Goal: Information Seeking & Learning: Learn about a topic

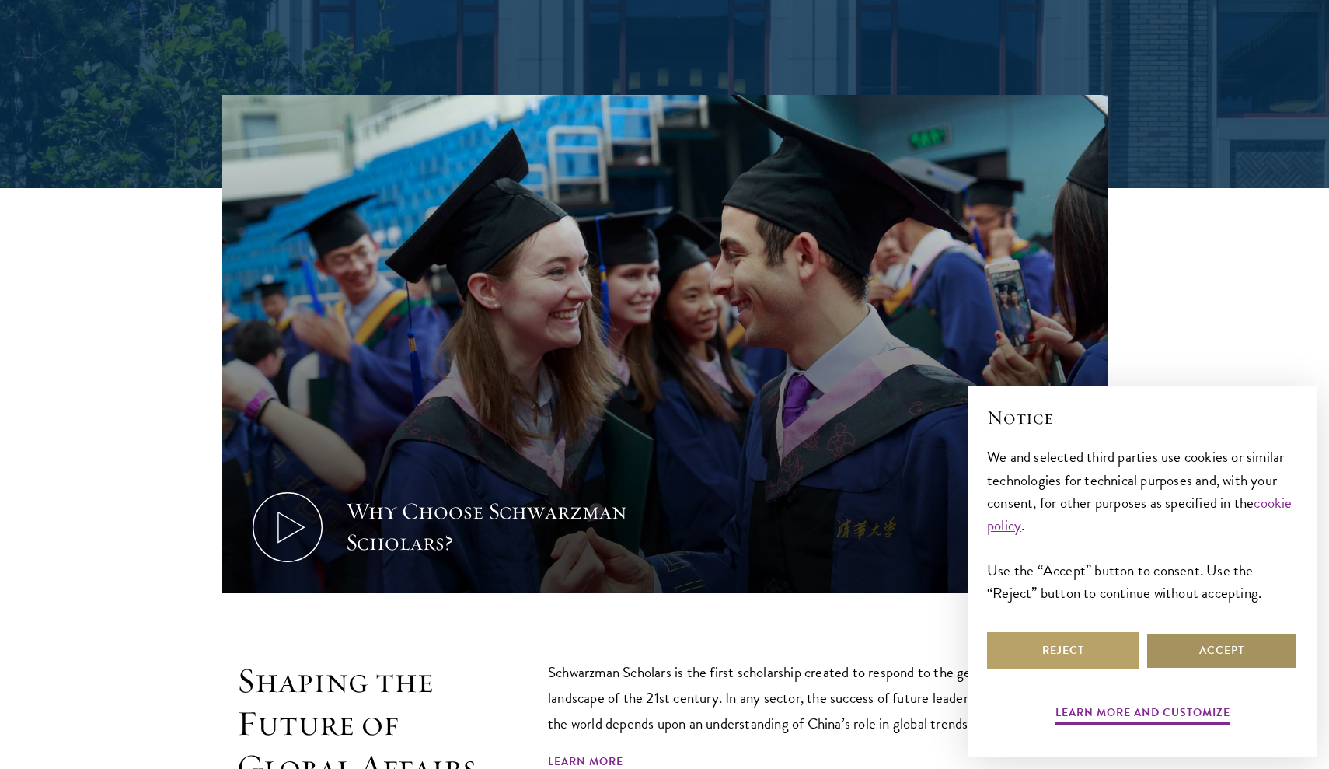
click at [1216, 644] on button "Accept" at bounding box center [1222, 650] width 152 height 37
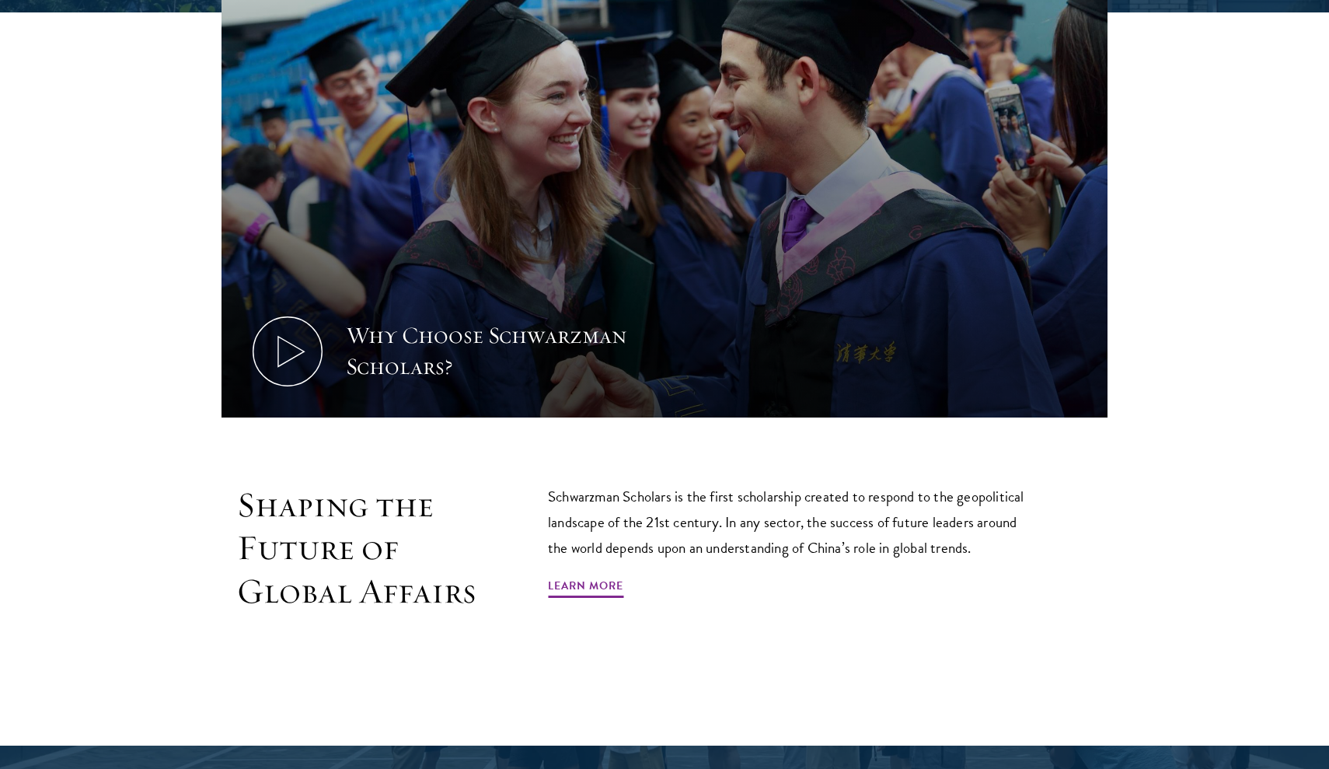
scroll to position [759, 0]
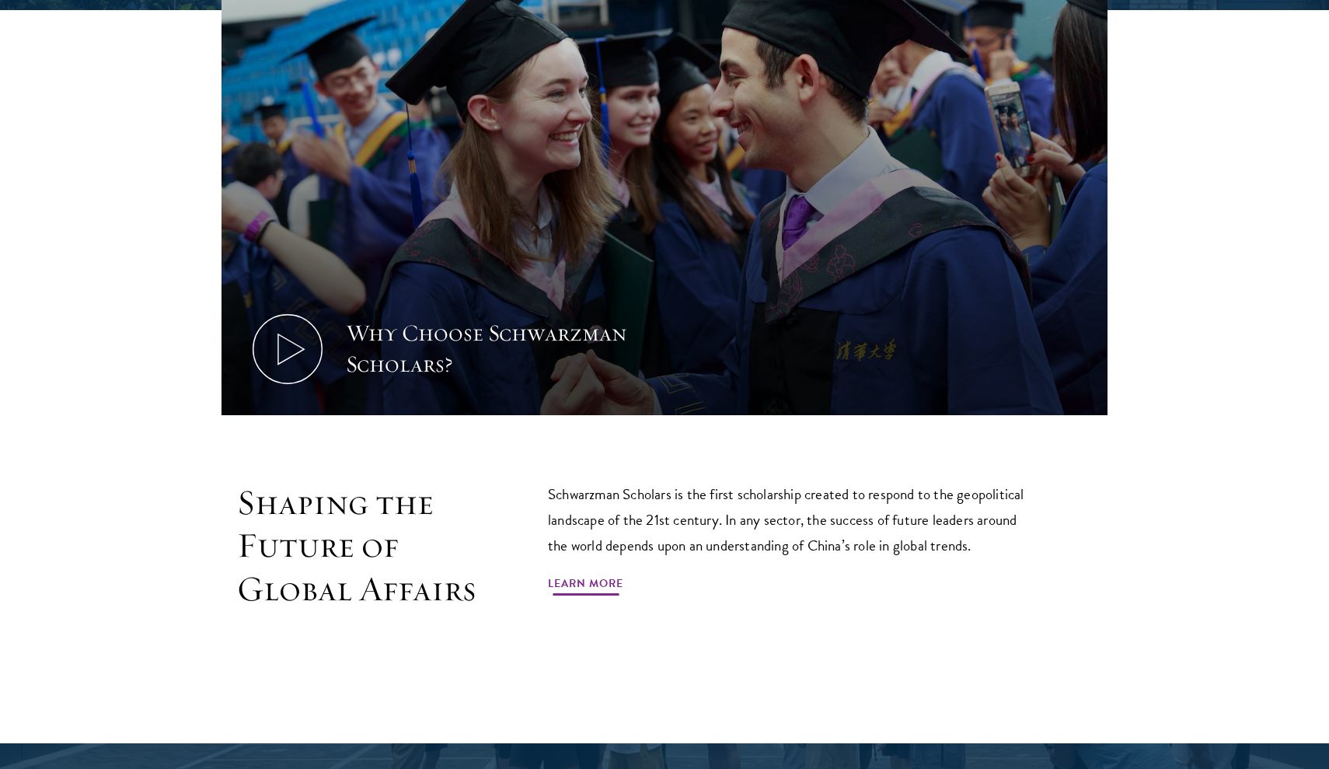
click at [611, 584] on link "Learn More" at bounding box center [585, 586] width 75 height 24
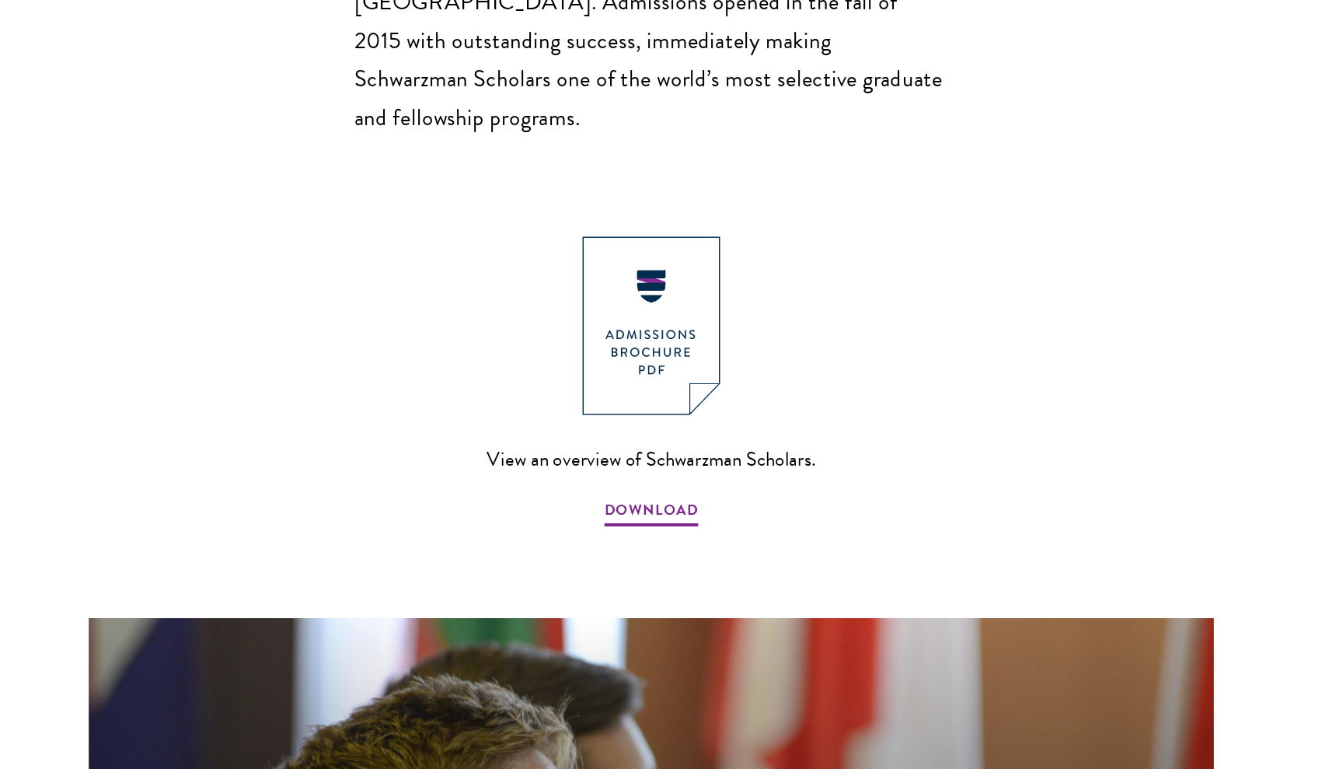
scroll to position [1451, 0]
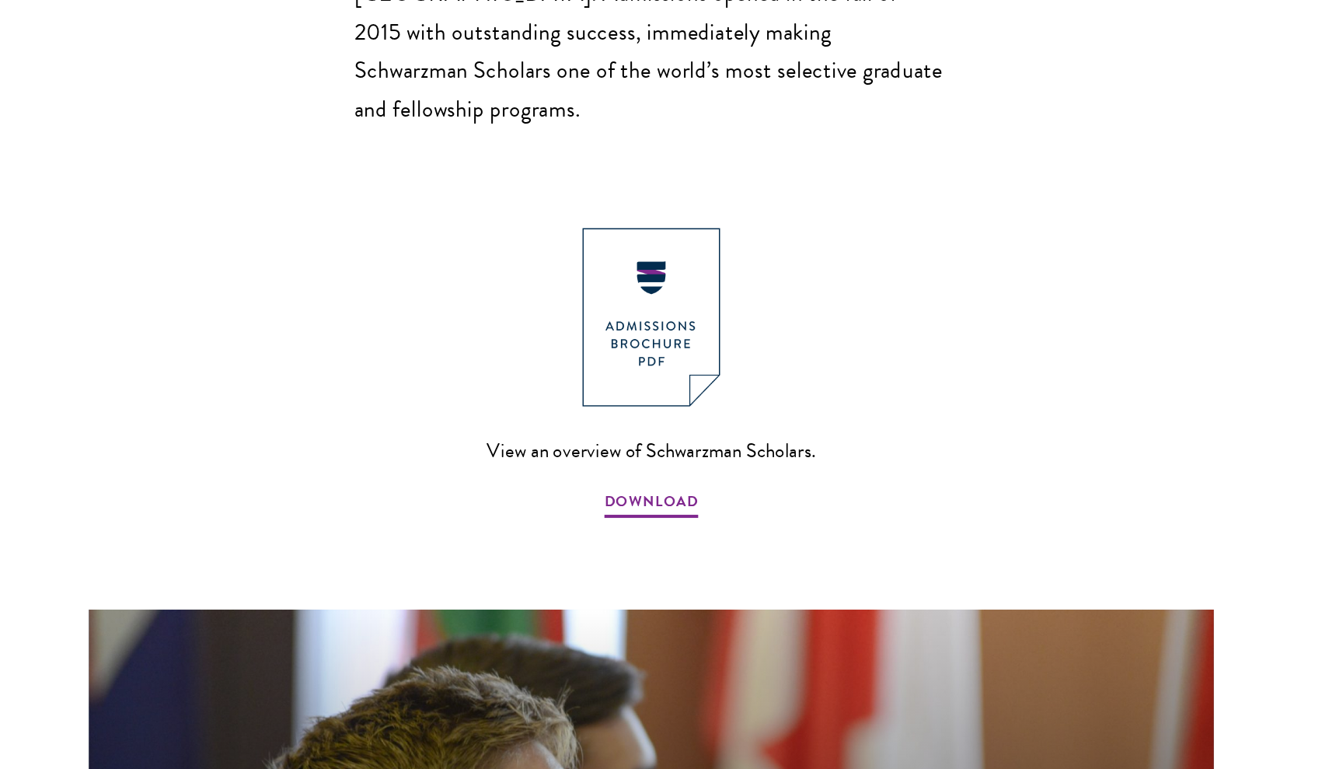
click at [613, 365] on img at bounding box center [664, 431] width 103 height 133
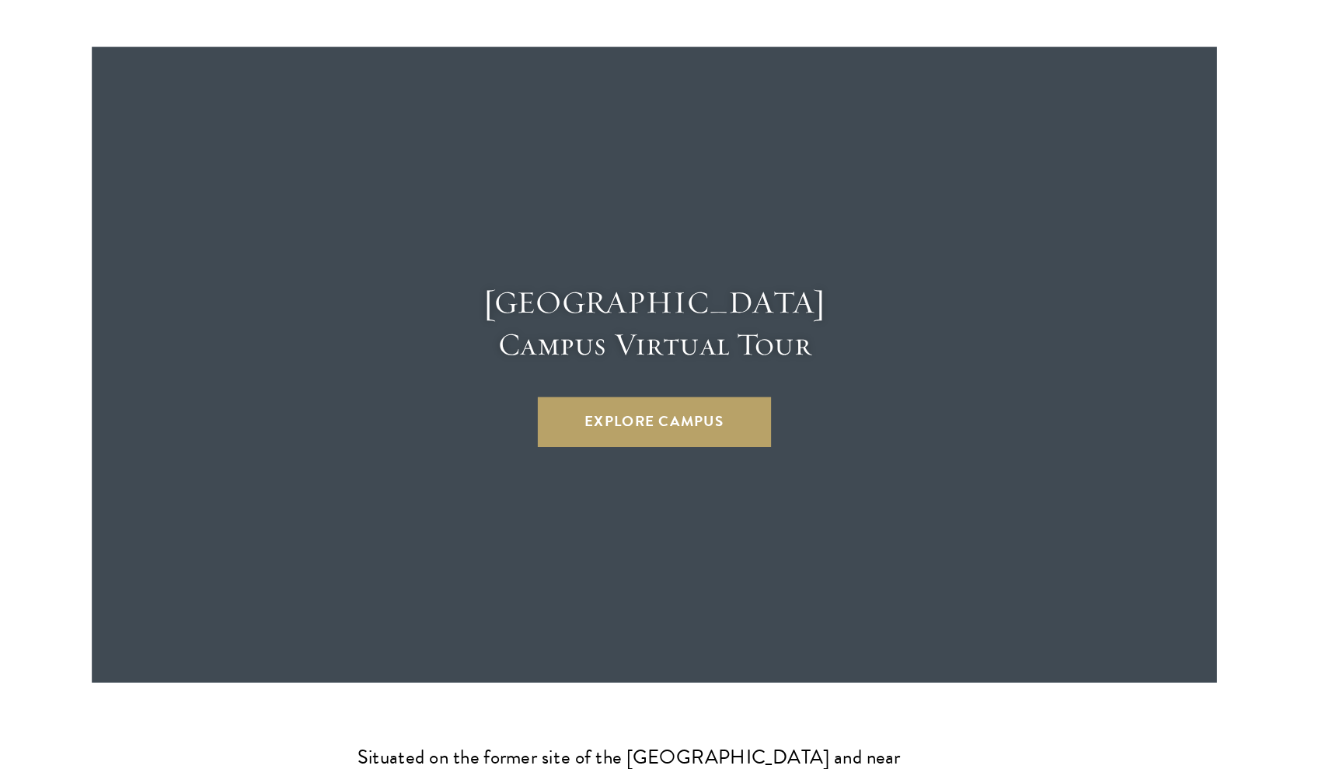
scroll to position [3987, 0]
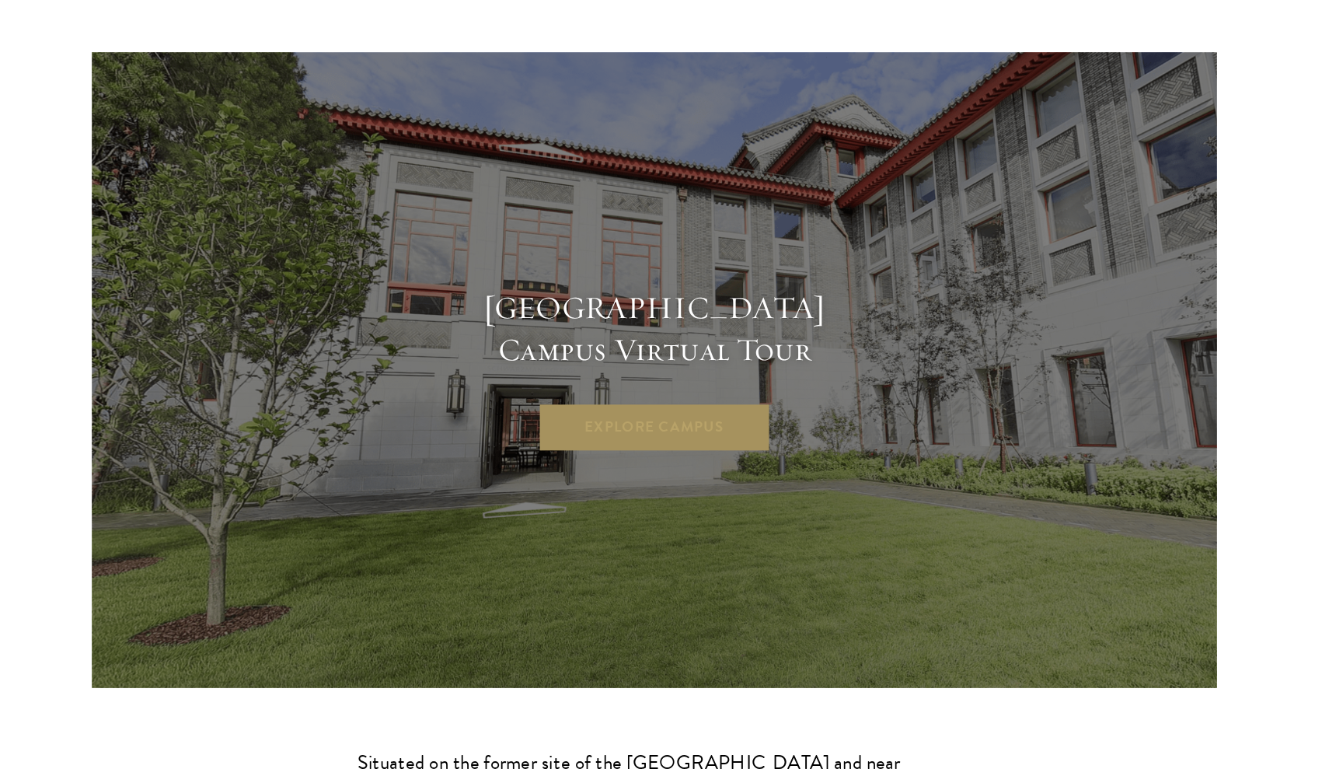
click at [578, 459] on link "Explore Campus" at bounding box center [665, 477] width 174 height 37
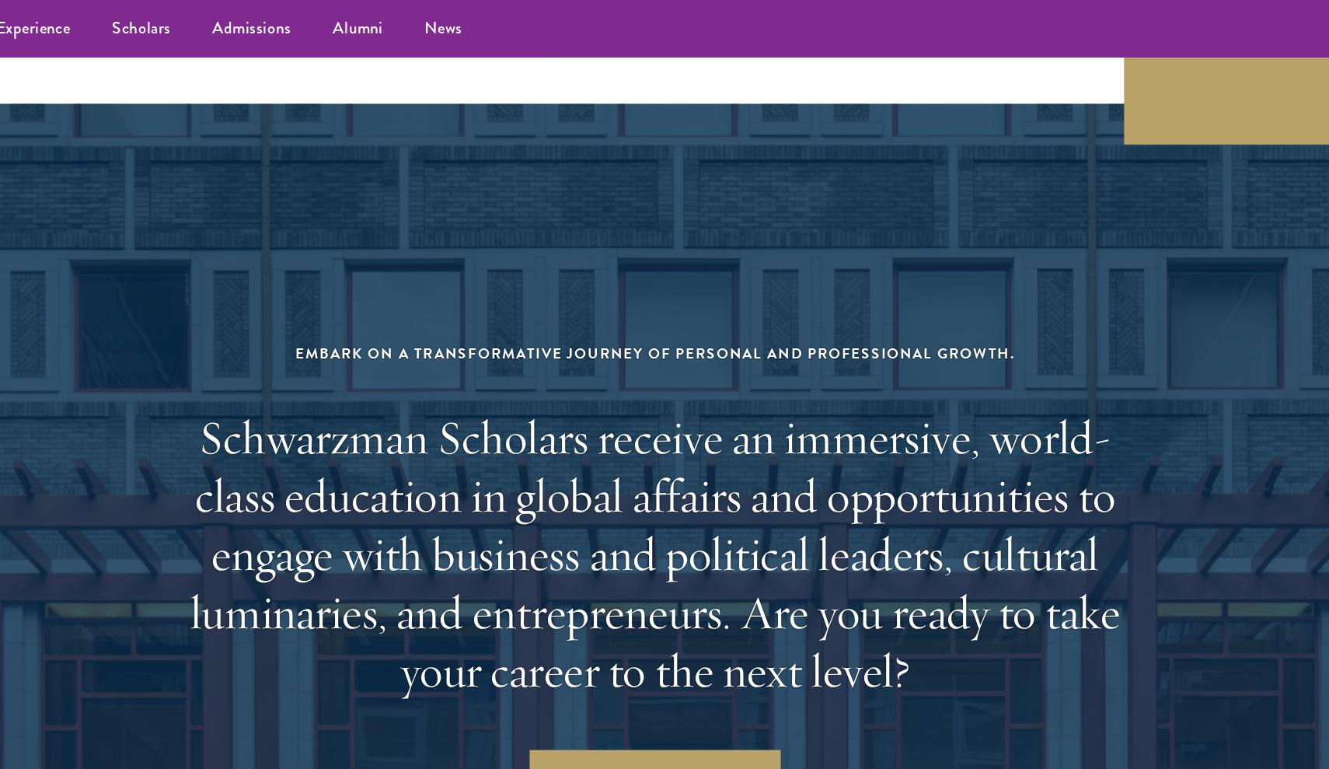
scroll to position [6245, 0]
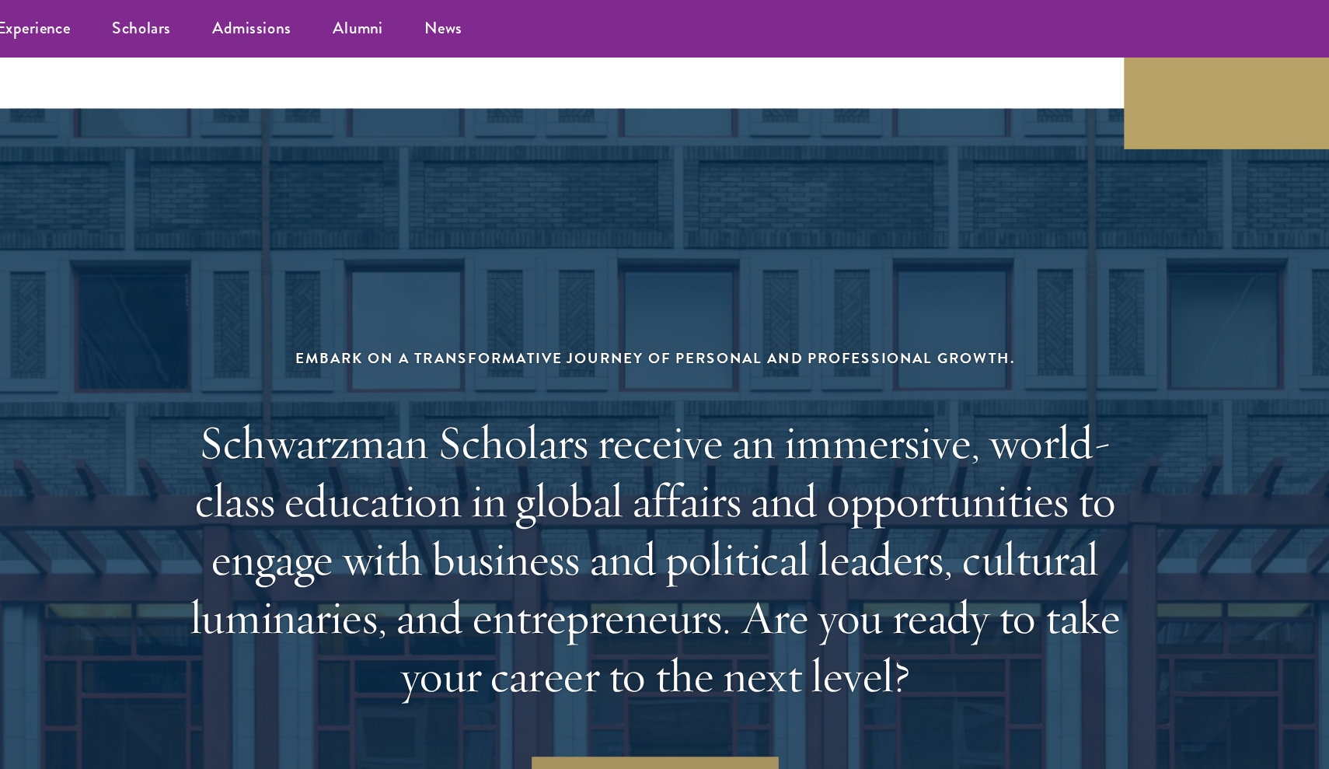
click at [571, 563] on link "Take the Next Step" at bounding box center [664, 581] width 187 height 37
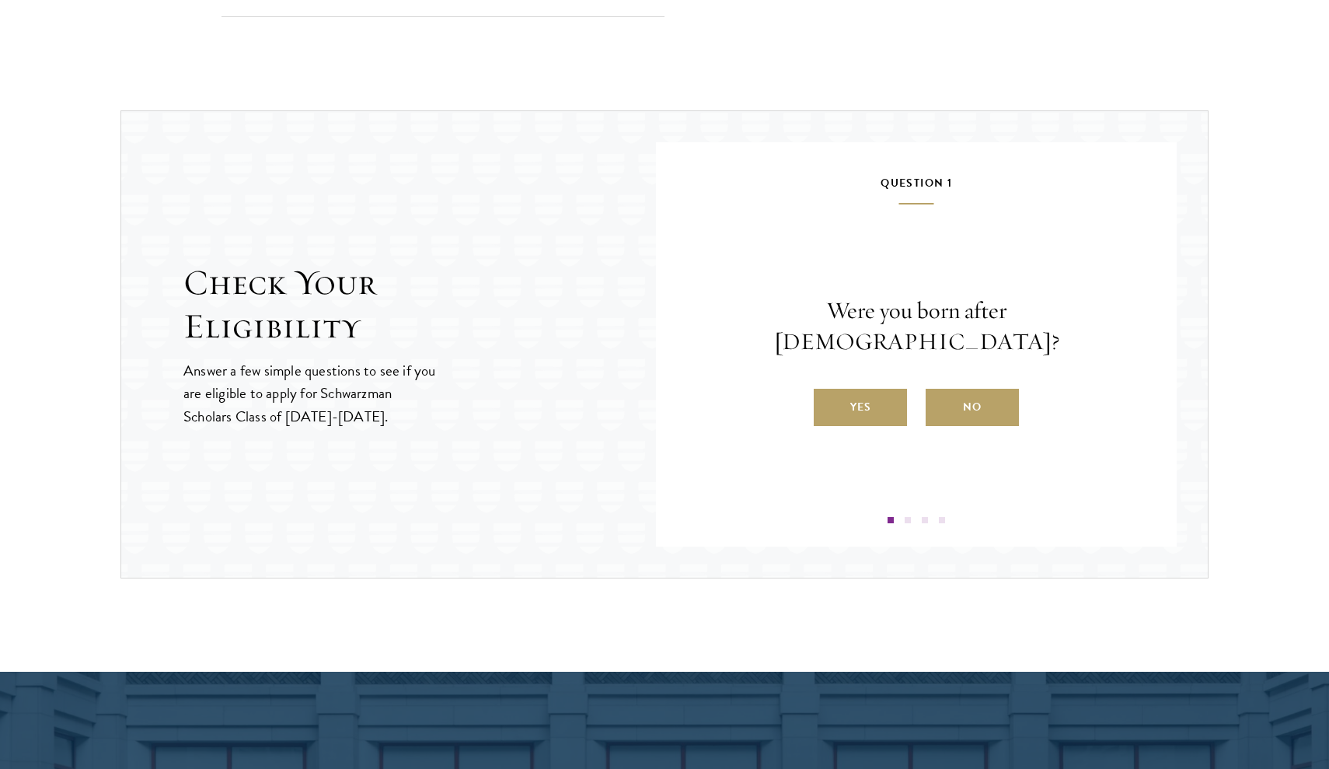
scroll to position [1556, 0]
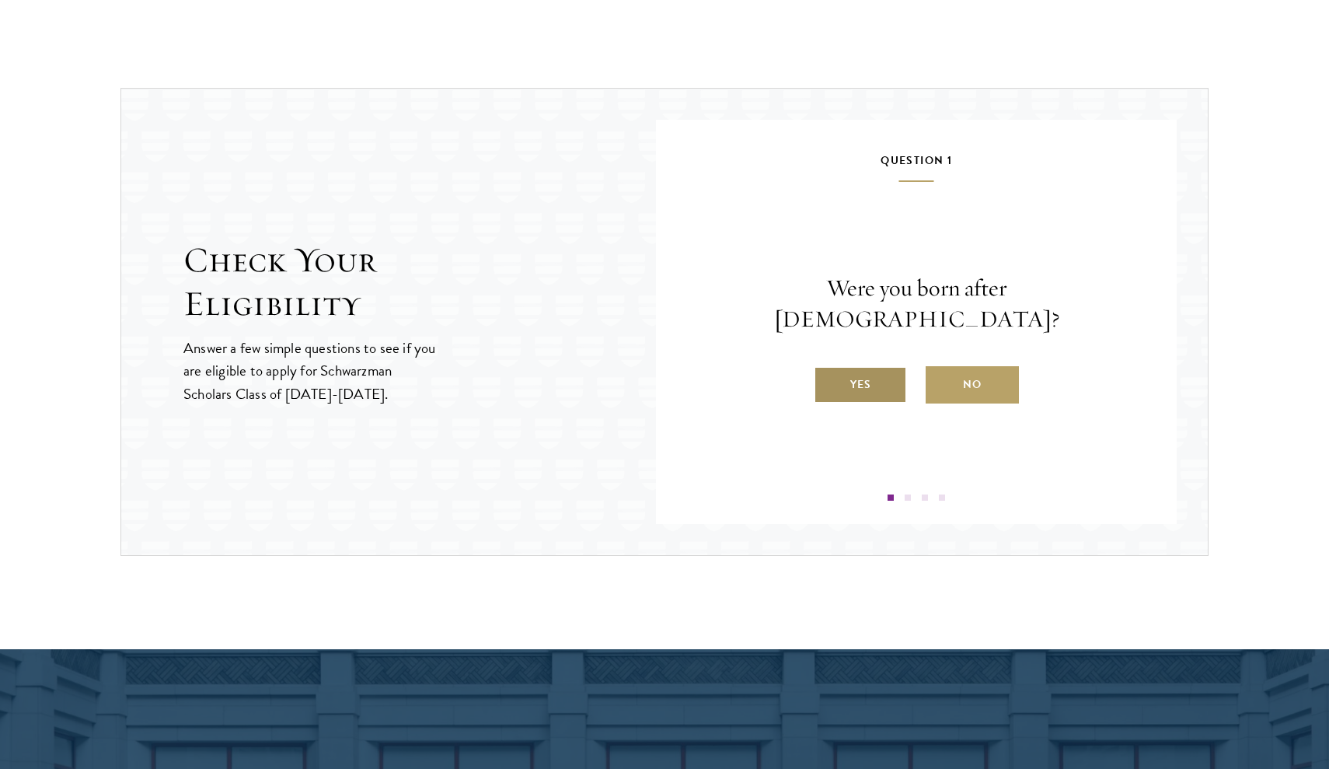
click at [872, 368] on label "Yes" at bounding box center [860, 384] width 93 height 37
click at [828, 368] on input "Yes" at bounding box center [821, 375] width 14 height 14
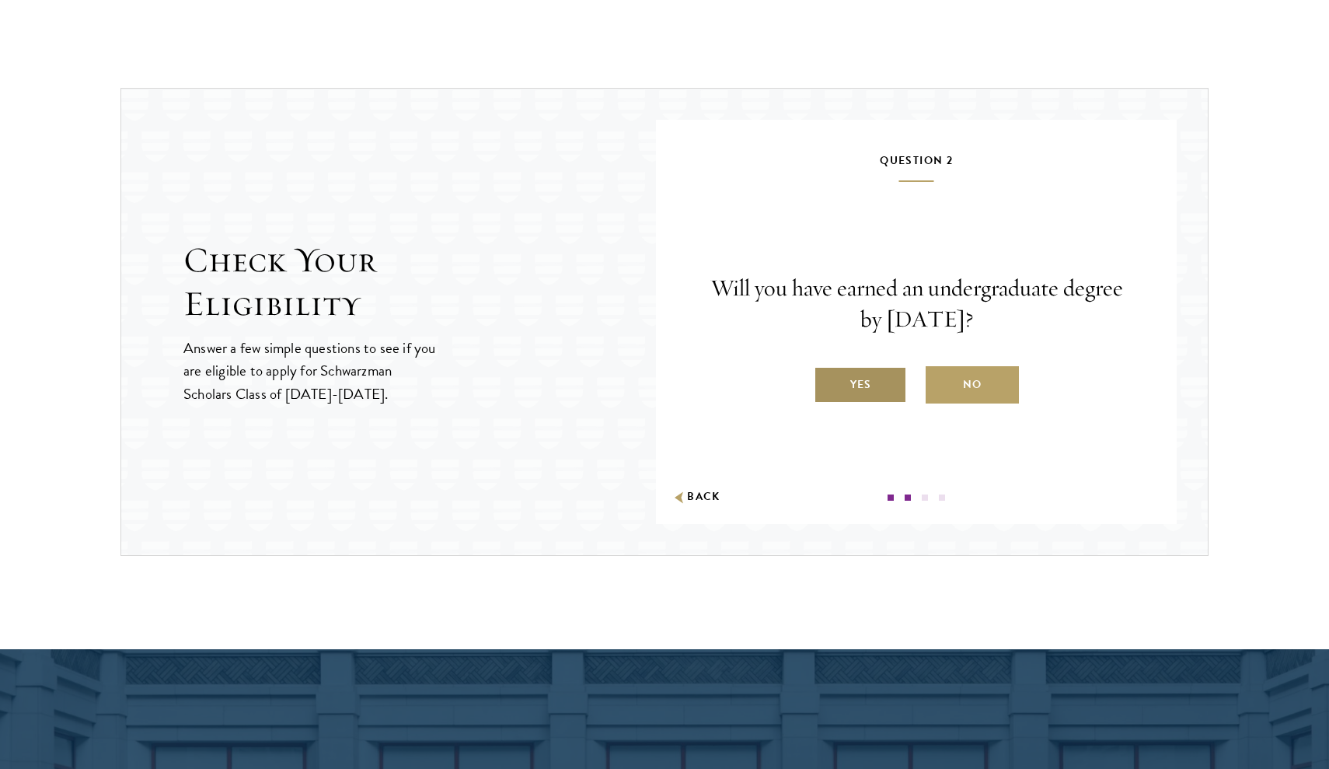
click at [871, 383] on label "Yes" at bounding box center [860, 384] width 93 height 37
click at [828, 382] on input "Yes" at bounding box center [821, 375] width 14 height 14
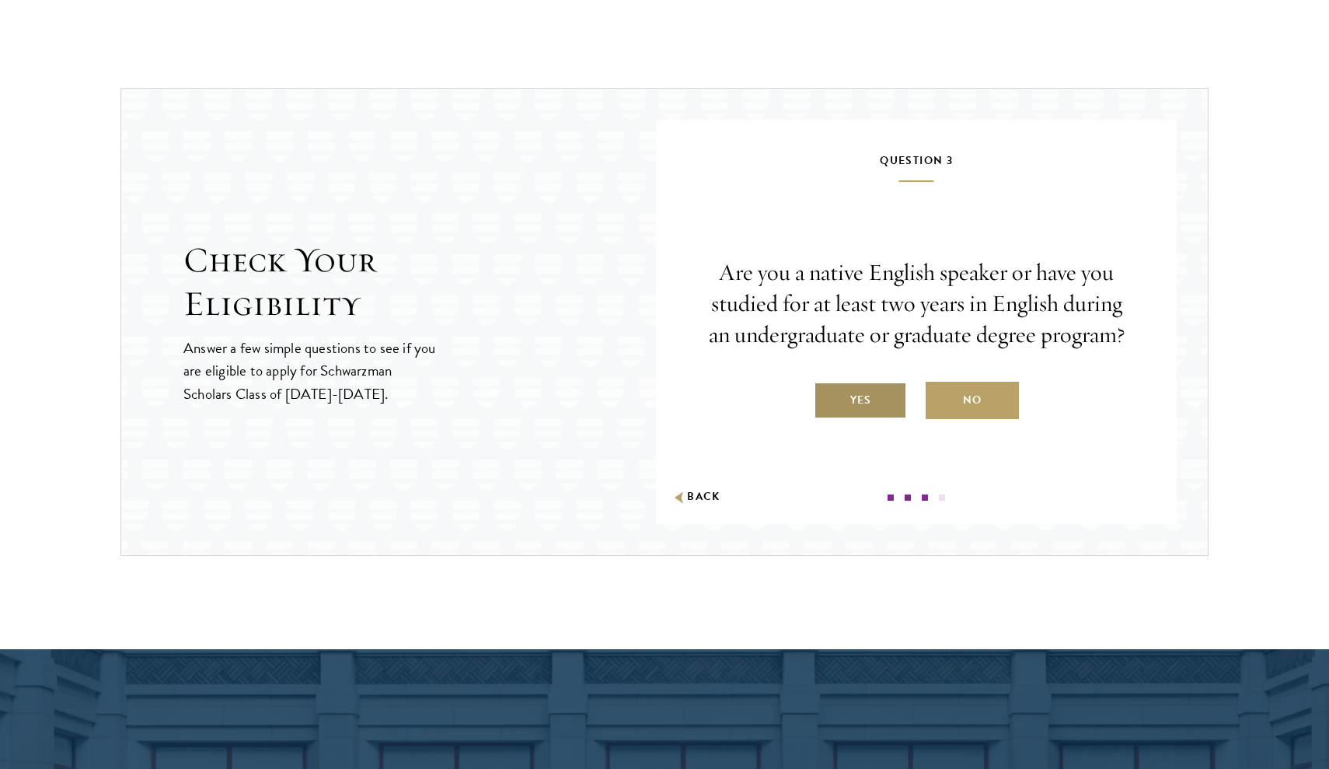
click at [871, 383] on label "Yes" at bounding box center [860, 400] width 93 height 37
click at [828, 383] on input "Yes" at bounding box center [821, 390] width 14 height 14
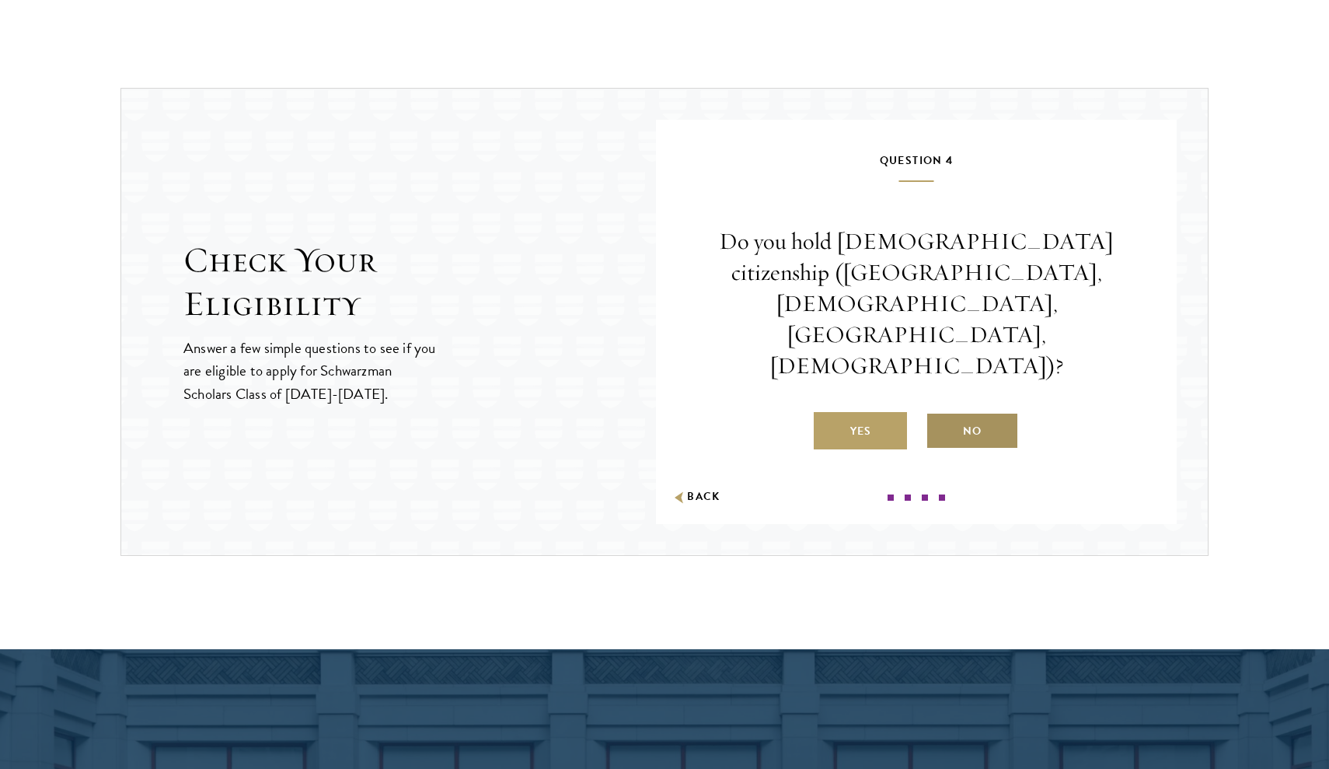
click at [999, 412] on label "No" at bounding box center [972, 430] width 93 height 37
click at [940, 414] on input "No" at bounding box center [933, 421] width 14 height 14
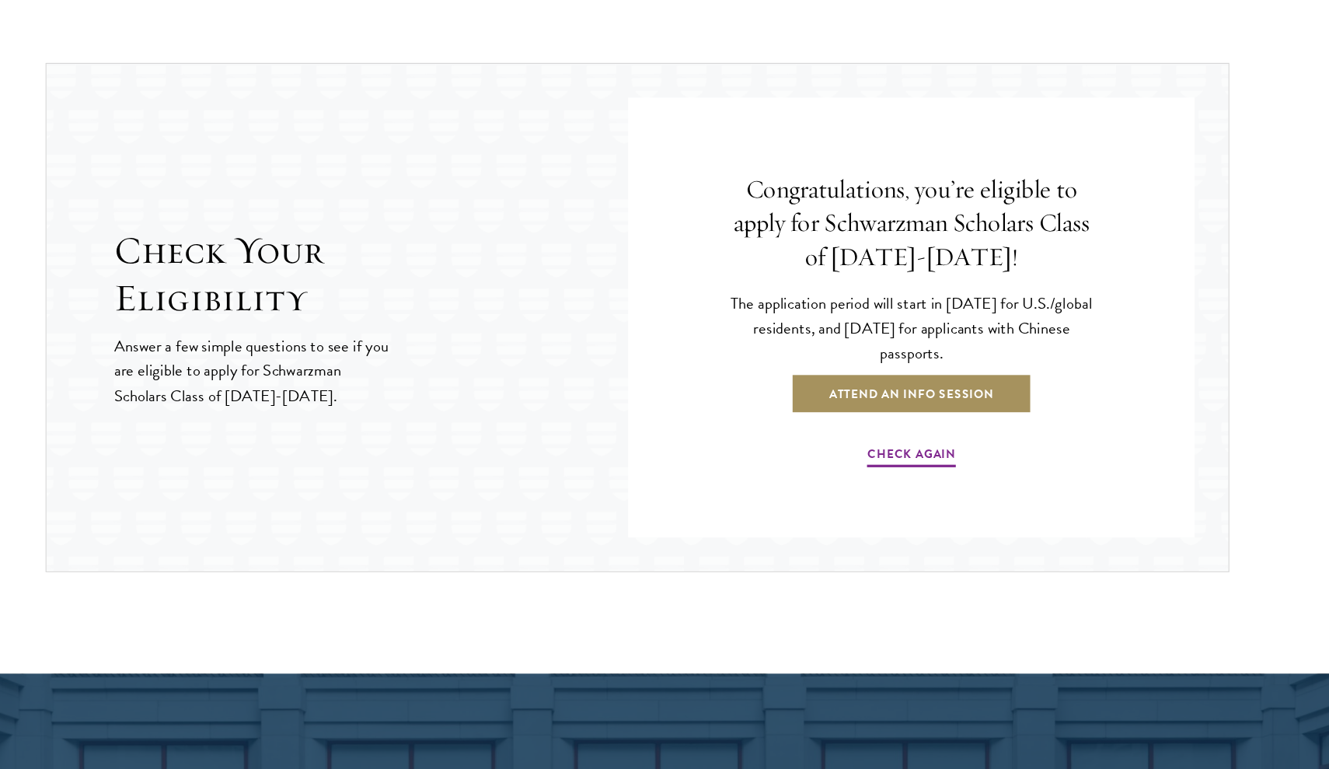
scroll to position [1442, 0]
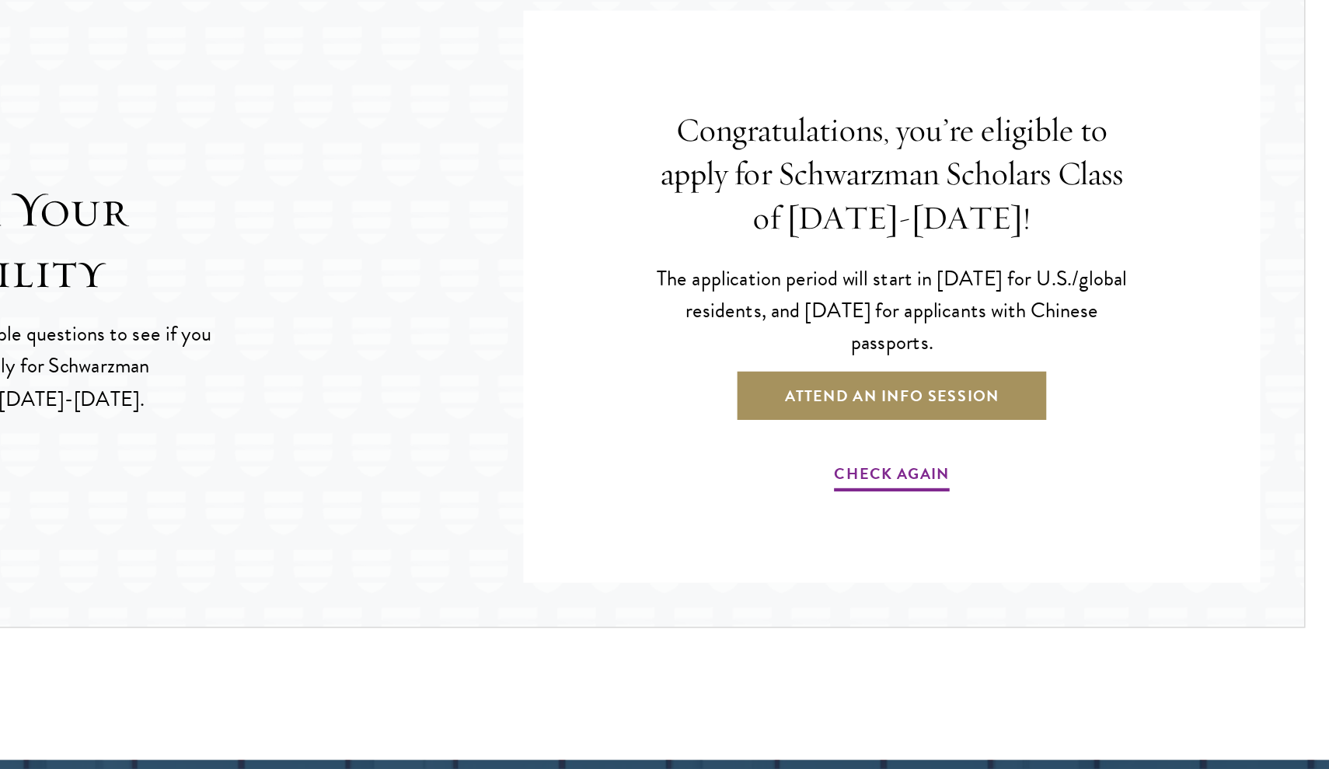
click at [806, 487] on link "Attend an Info Session" at bounding box center [917, 505] width 222 height 37
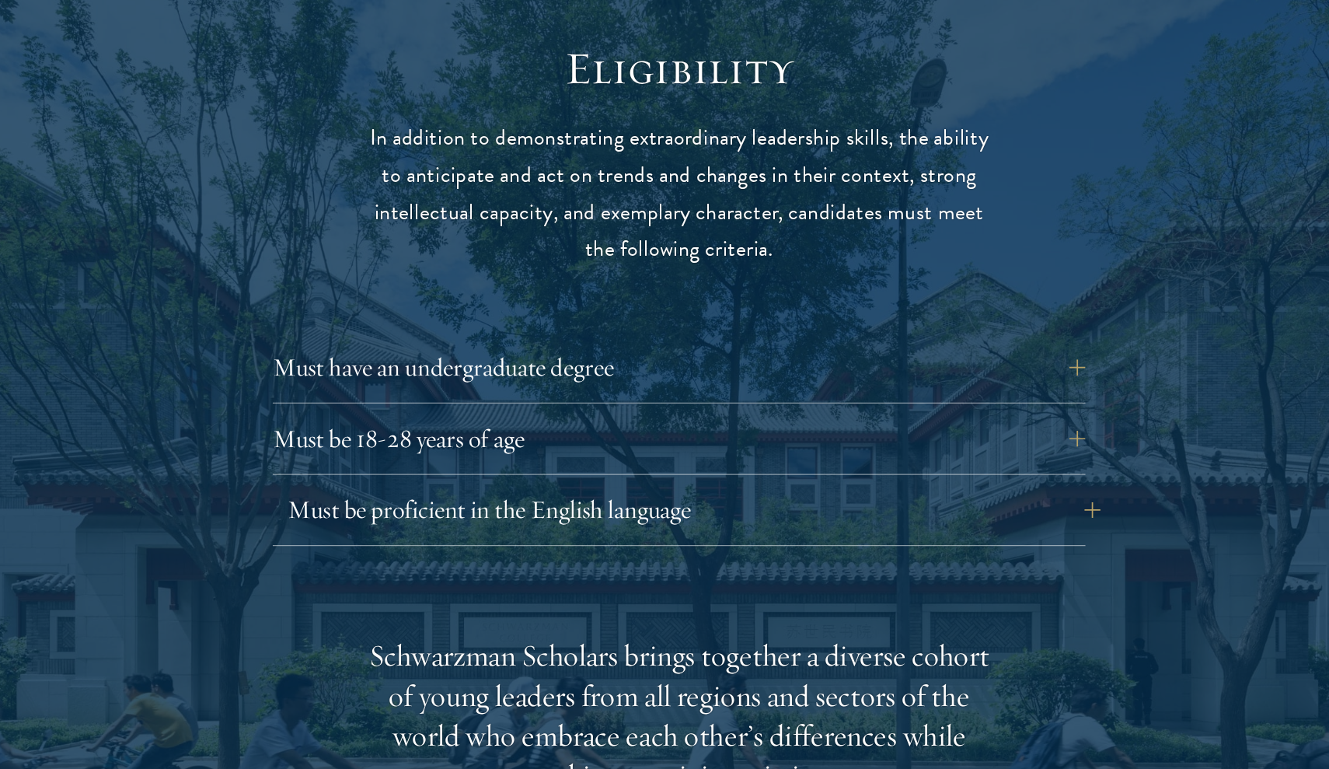
scroll to position [1880, 0]
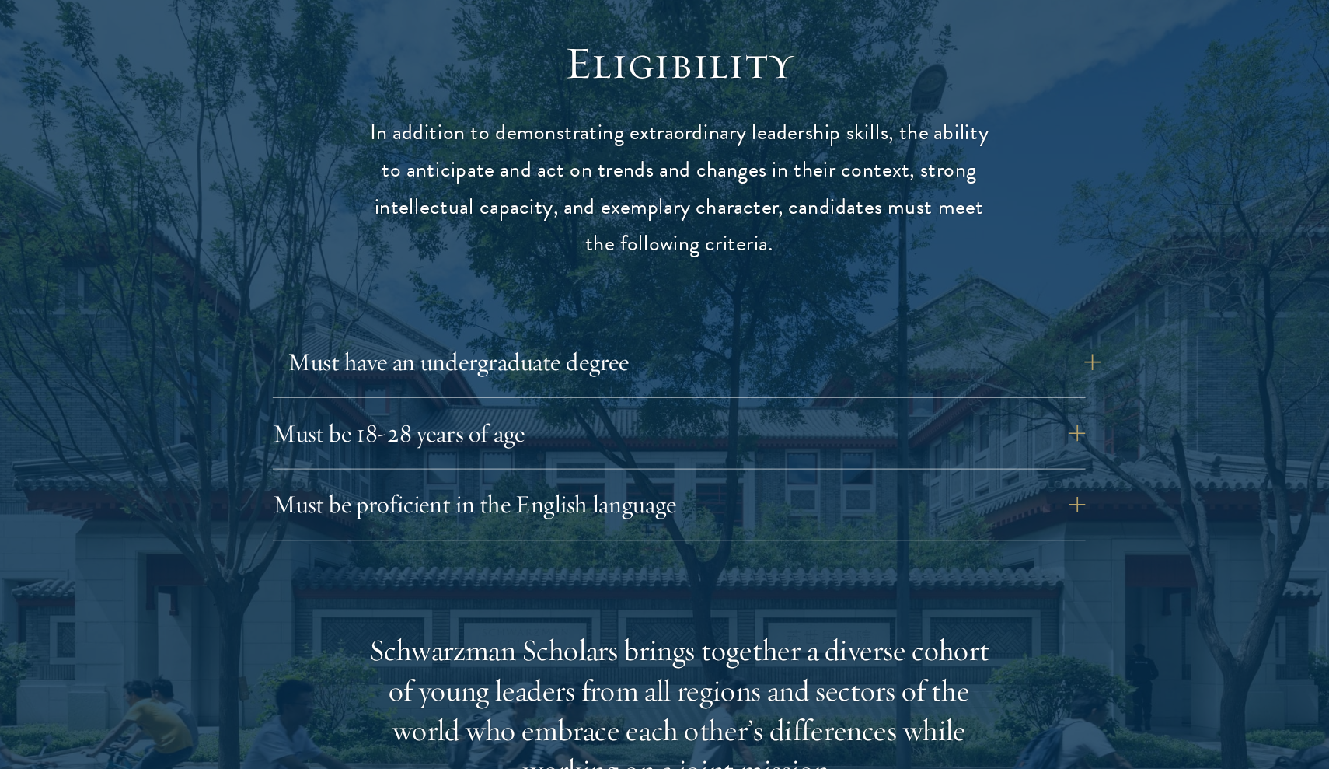
click at [757, 431] on button "Must have an undergraduate degree" at bounding box center [676, 449] width 630 height 37
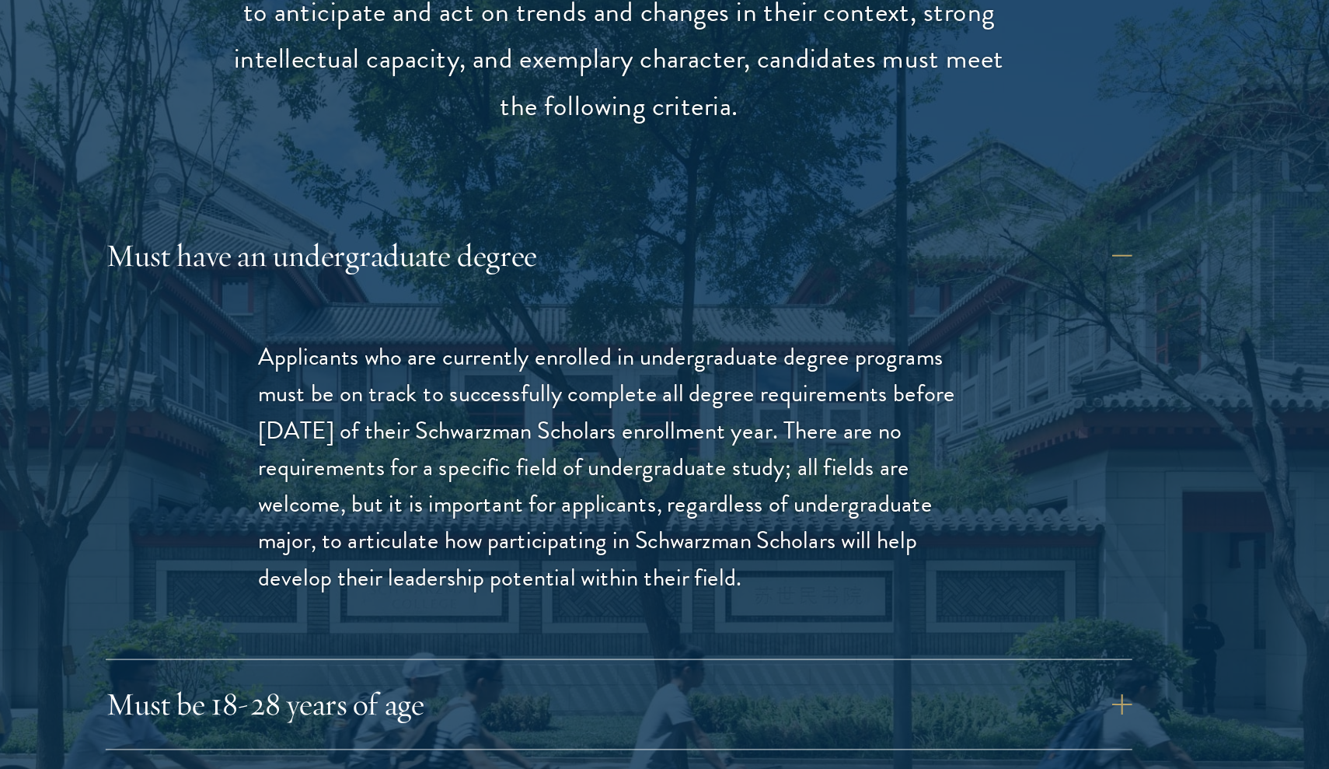
scroll to position [1945, 0]
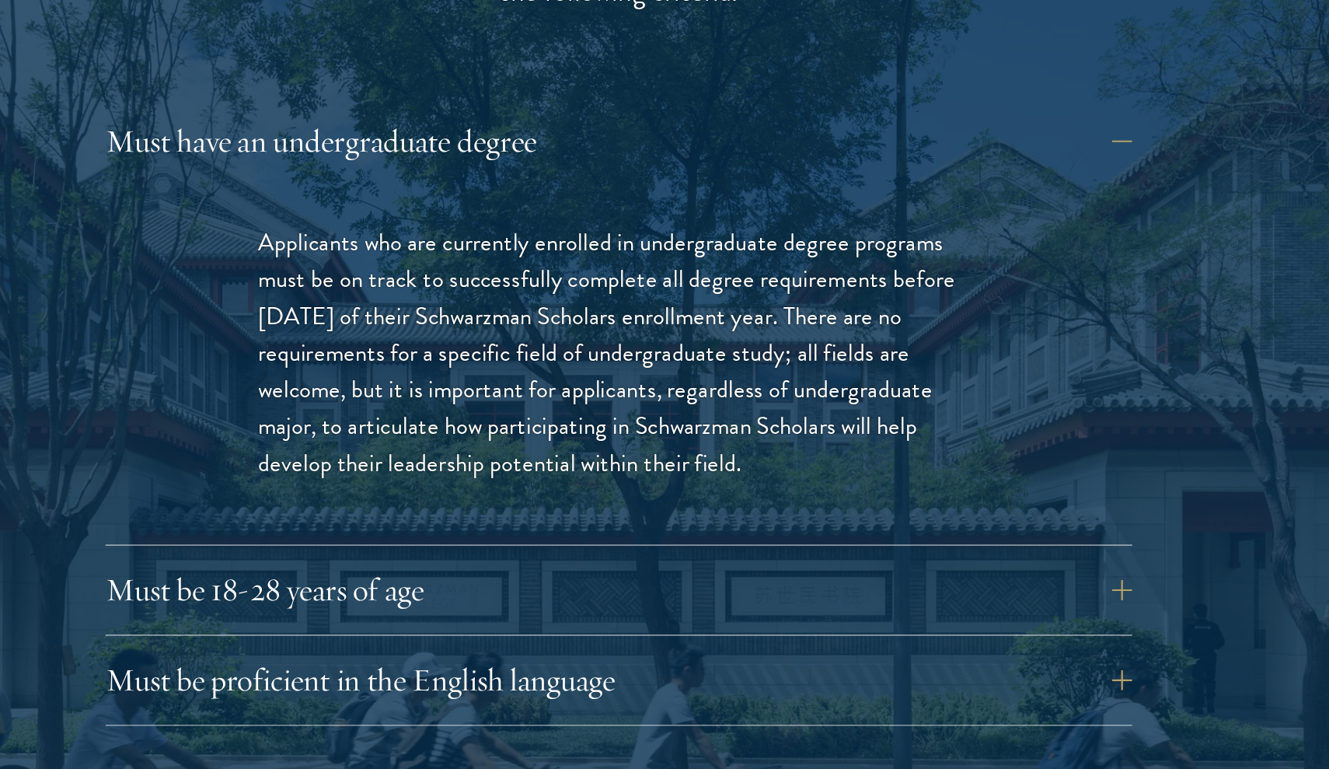
click at [487, 411] on div "Applicants who are currently enrolled in undergraduate degree programs must be …" at bounding box center [664, 521] width 536 height 220
click at [482, 365] on div "Must have an undergraduate degree Applicants who are currently enrolled in unde…" at bounding box center [665, 553] width 630 height 377
click at [468, 641] on button "Must be 18-28 years of age" at bounding box center [676, 659] width 630 height 37
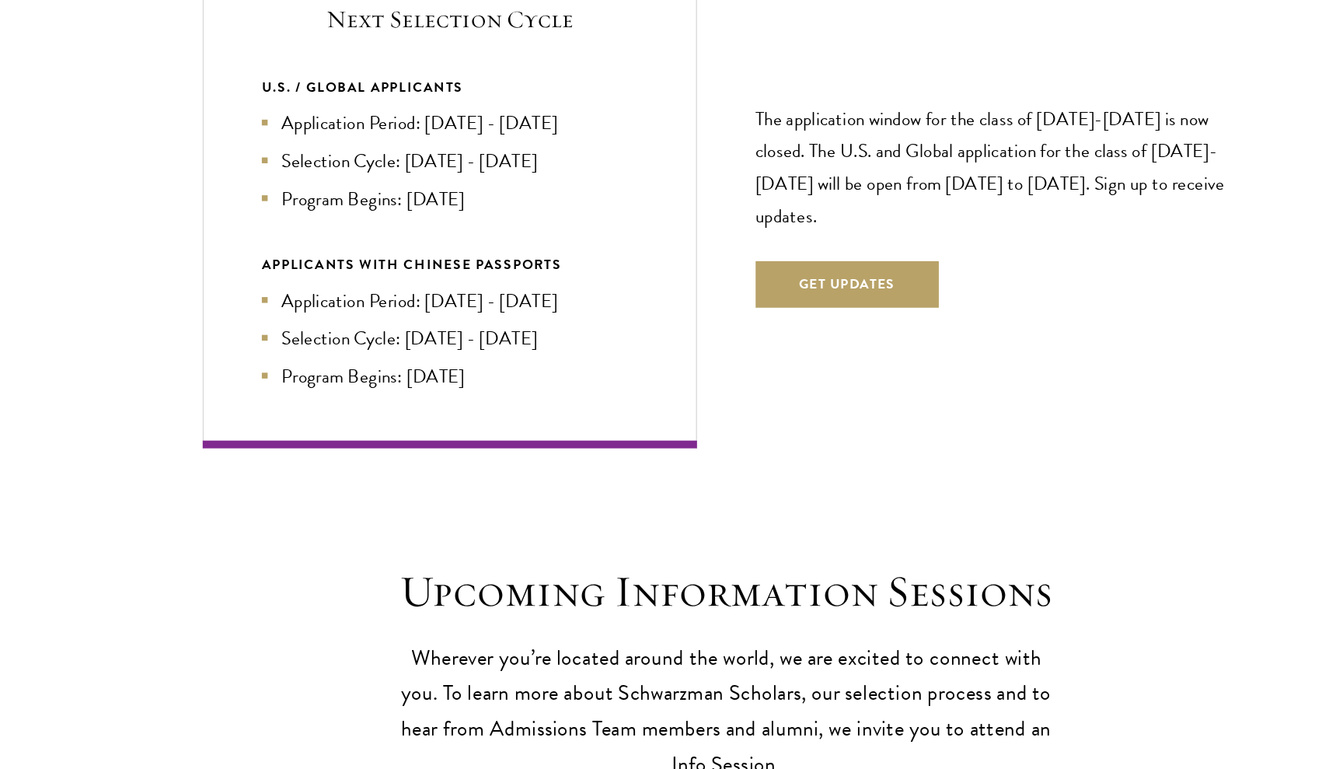
scroll to position [3396, 0]
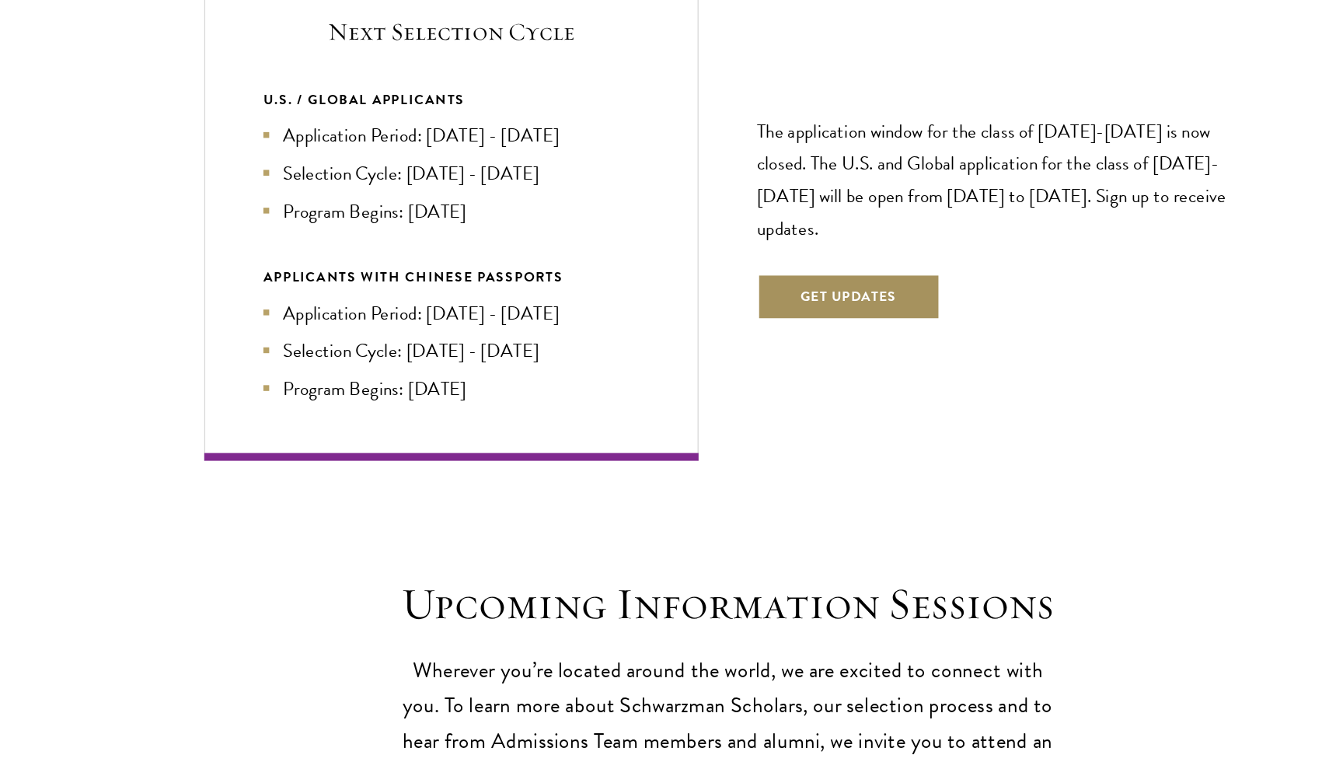
click at [693, 361] on button "Get Updates" at bounding box center [761, 379] width 147 height 37
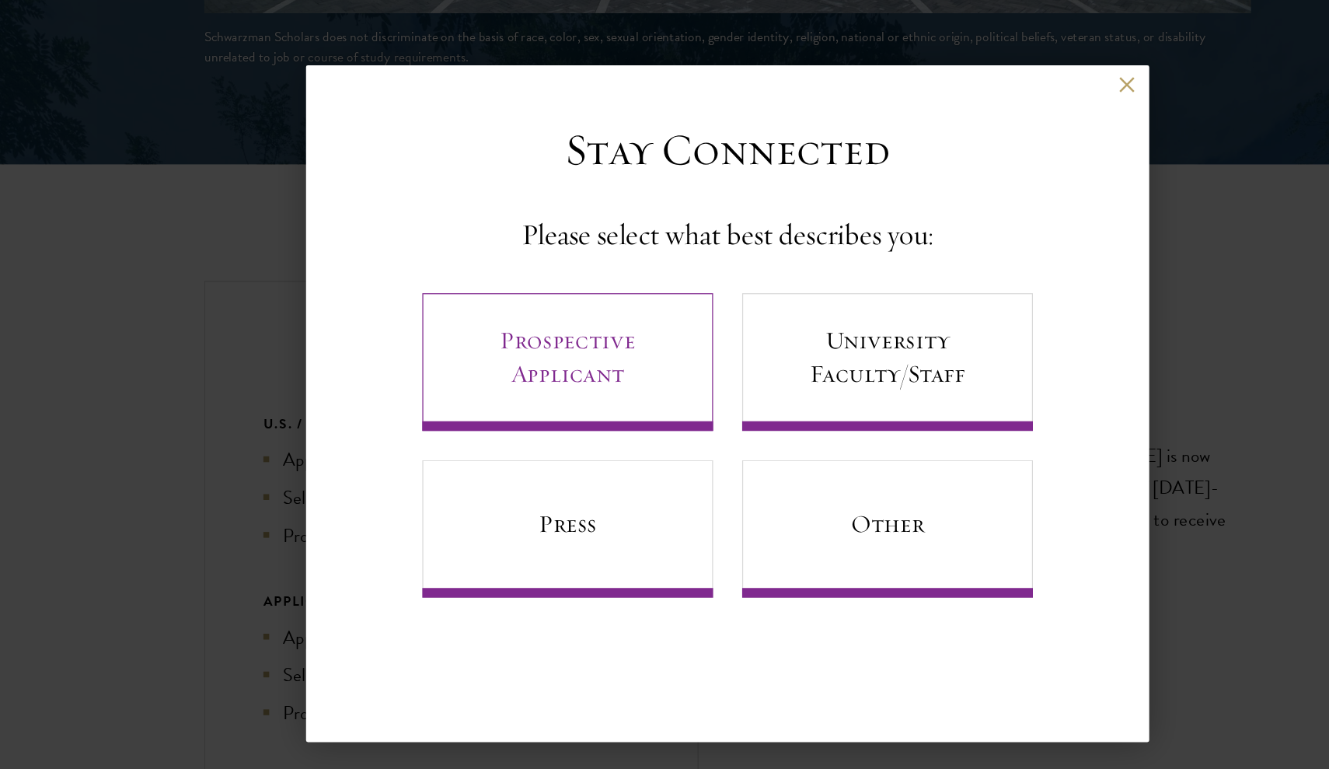
click at [506, 296] on link "Prospective Applicant" at bounding box center [536, 351] width 233 height 110
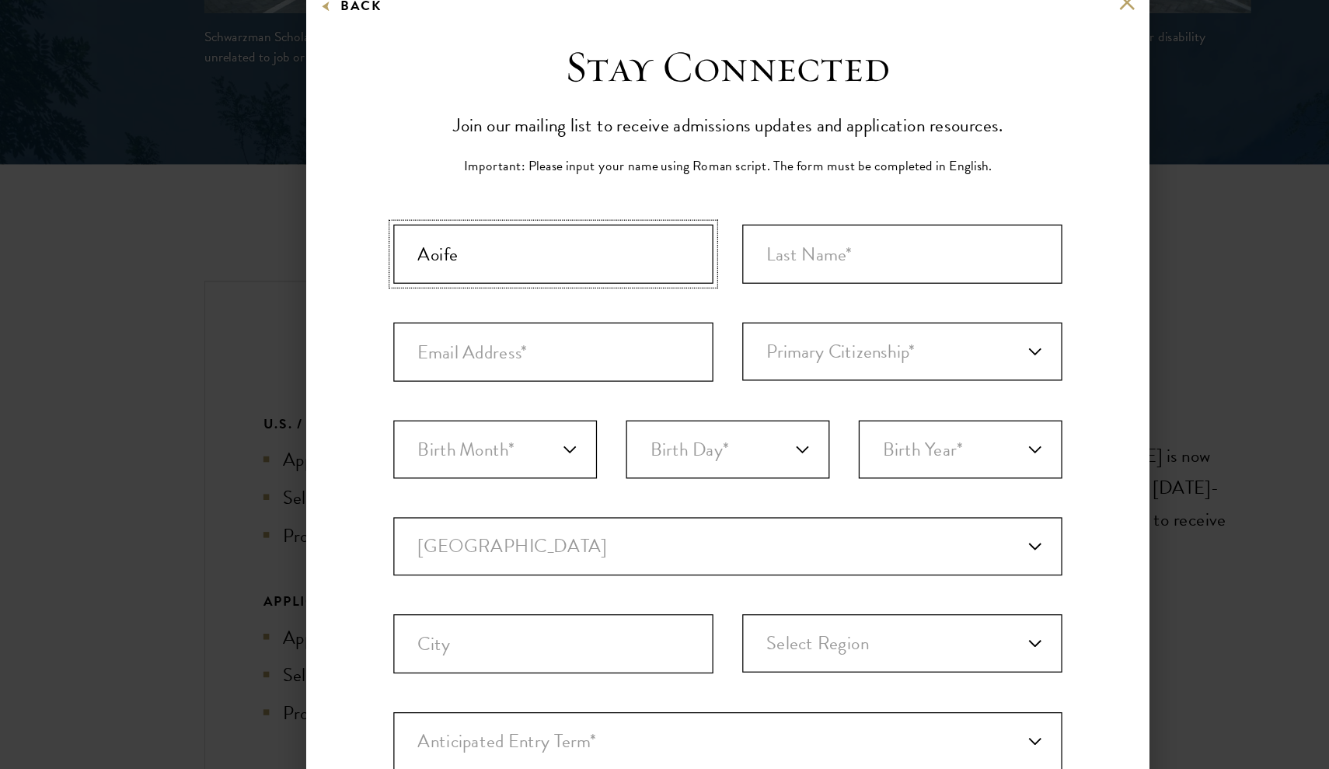
type input "Aoife"
click at [955, 271] on div "Back Stay Connected Please select what best describes you: Prospective Applican…" at bounding box center [664, 385] width 1329 height 676
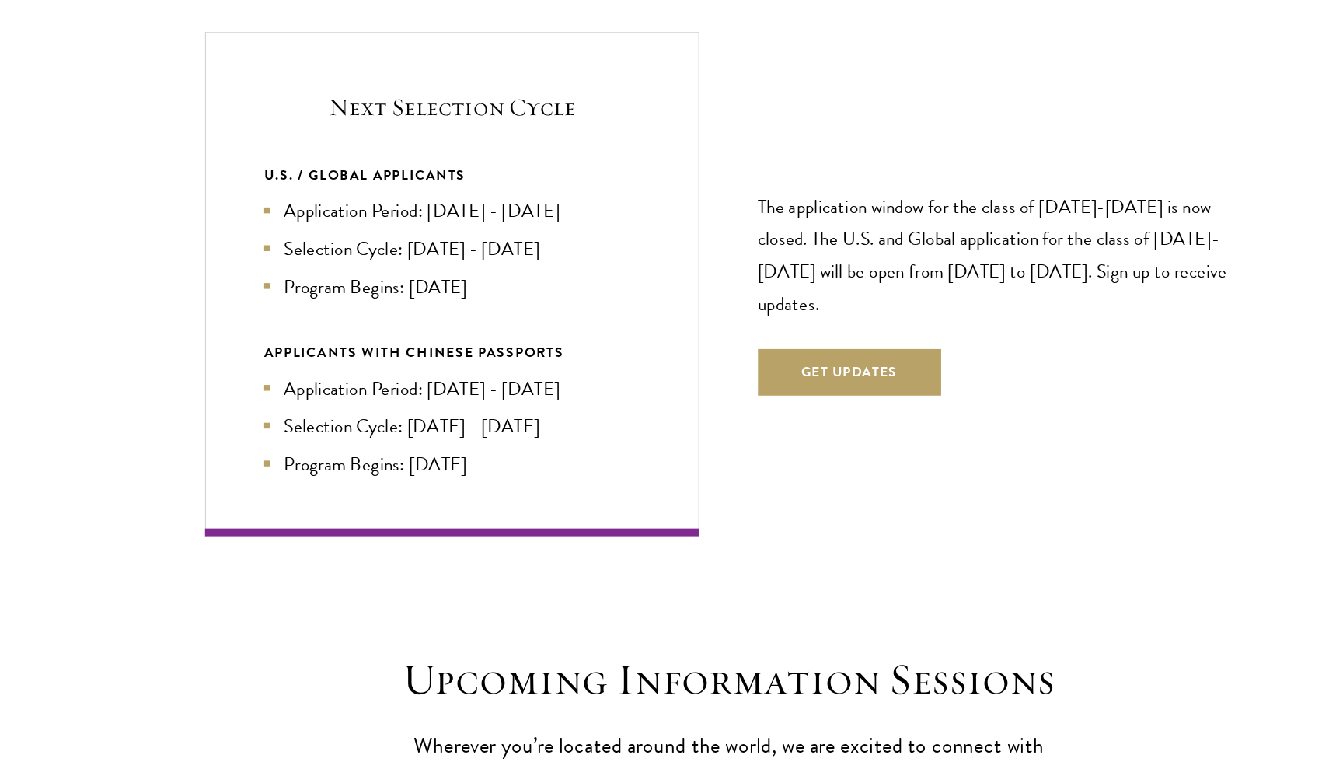
scroll to position [3327, 0]
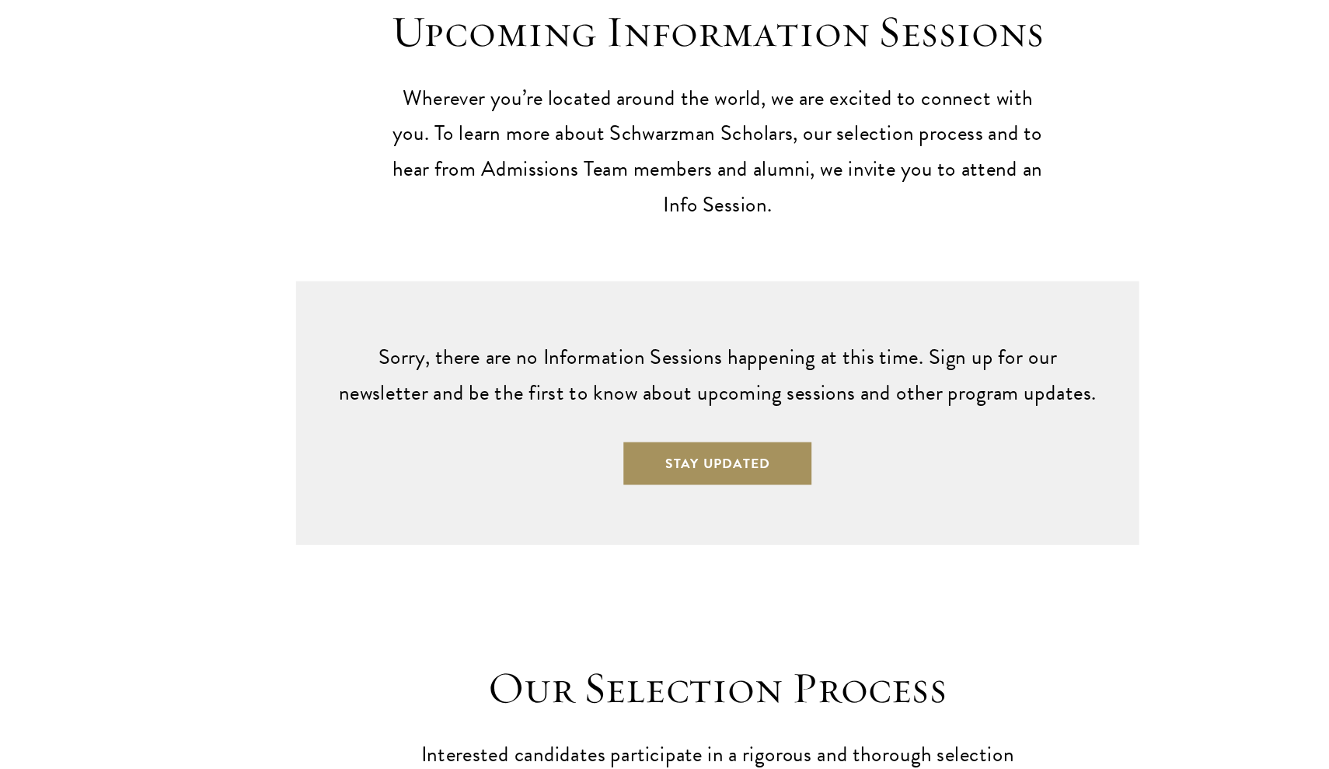
click at [609, 505] on button "Stay Updated" at bounding box center [665, 523] width 154 height 37
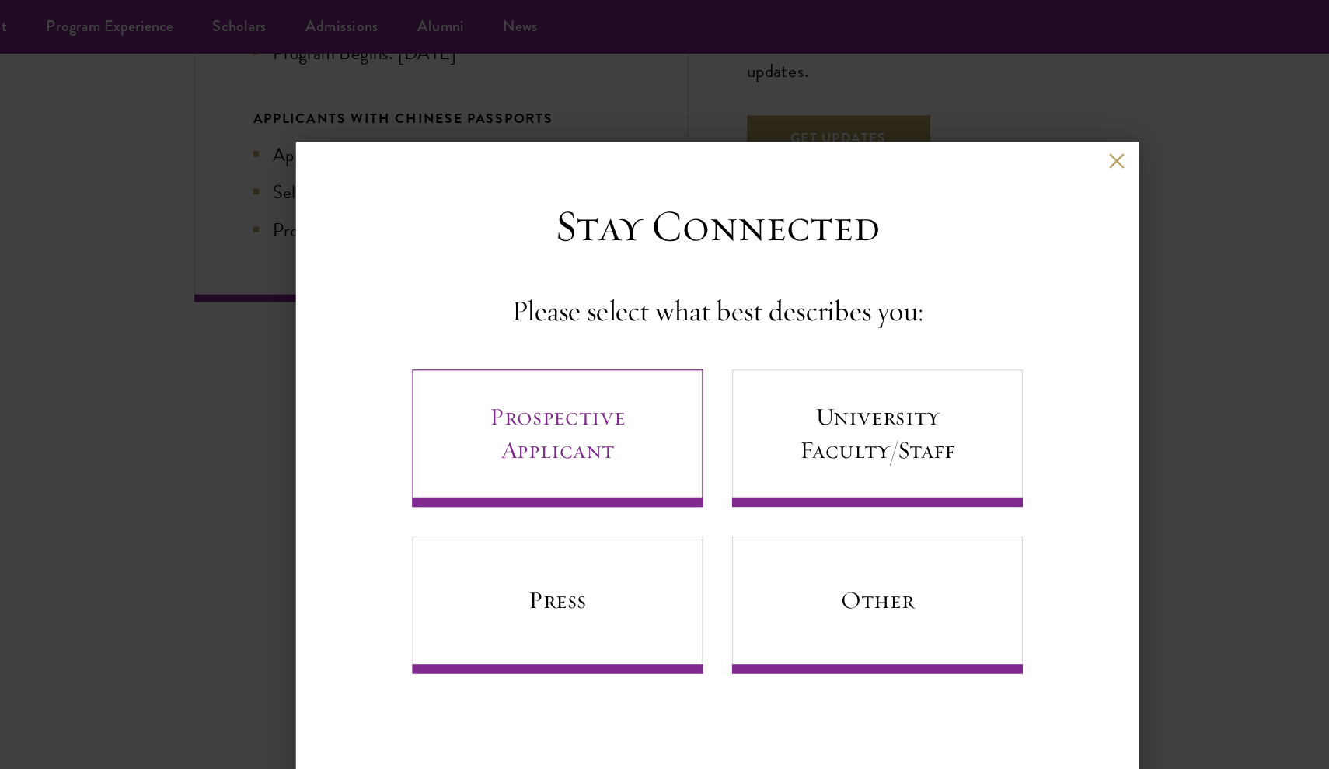
click at [526, 349] on link "Prospective Applicant" at bounding box center [536, 351] width 233 height 110
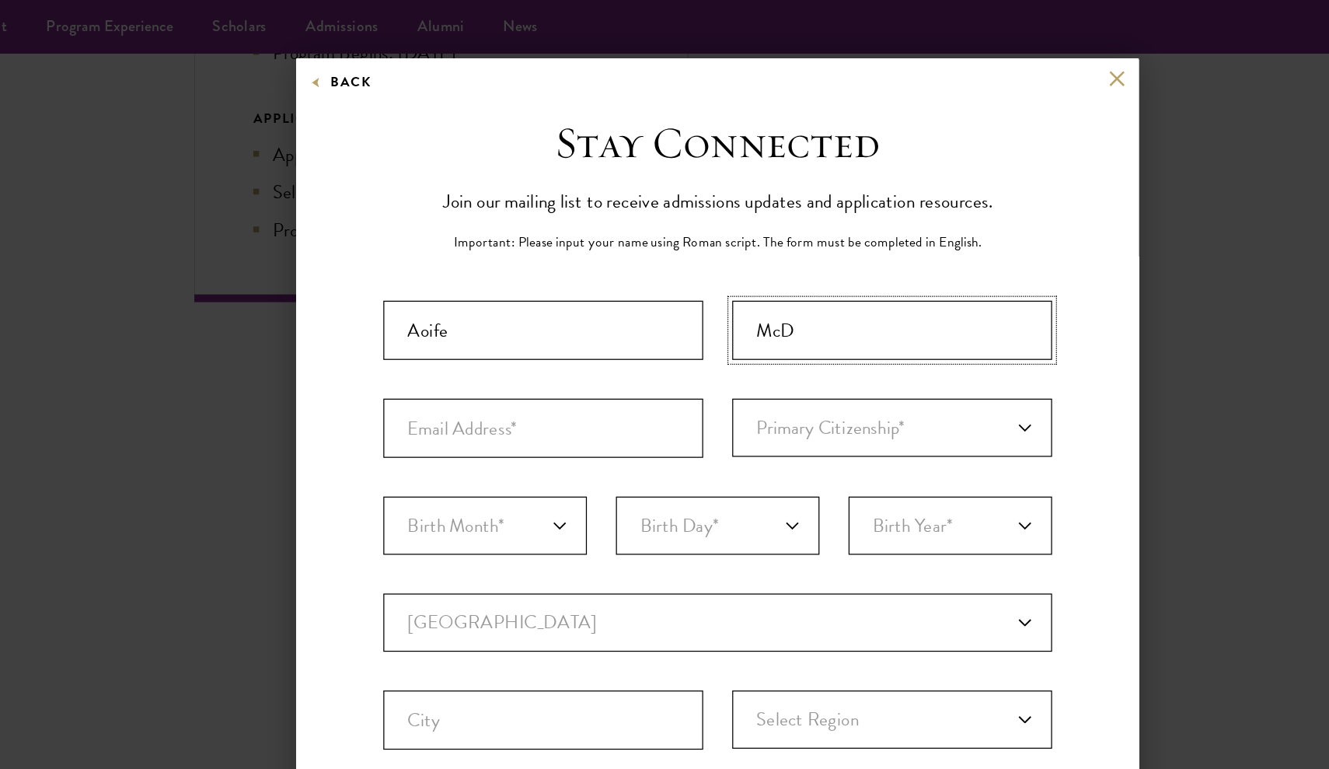
click at [703, 261] on input "McD" at bounding box center [804, 264] width 257 height 47
type input "McDonnell"
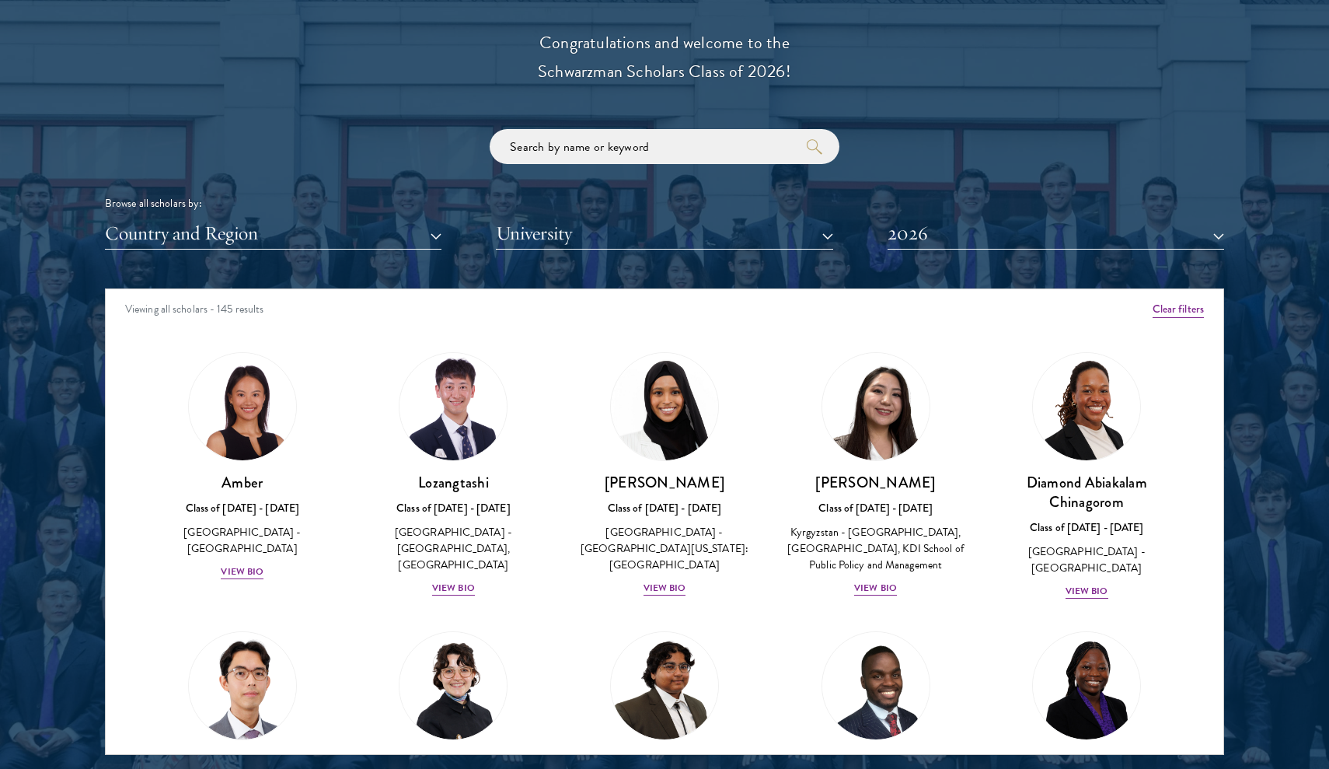
scroll to position [37, 0]
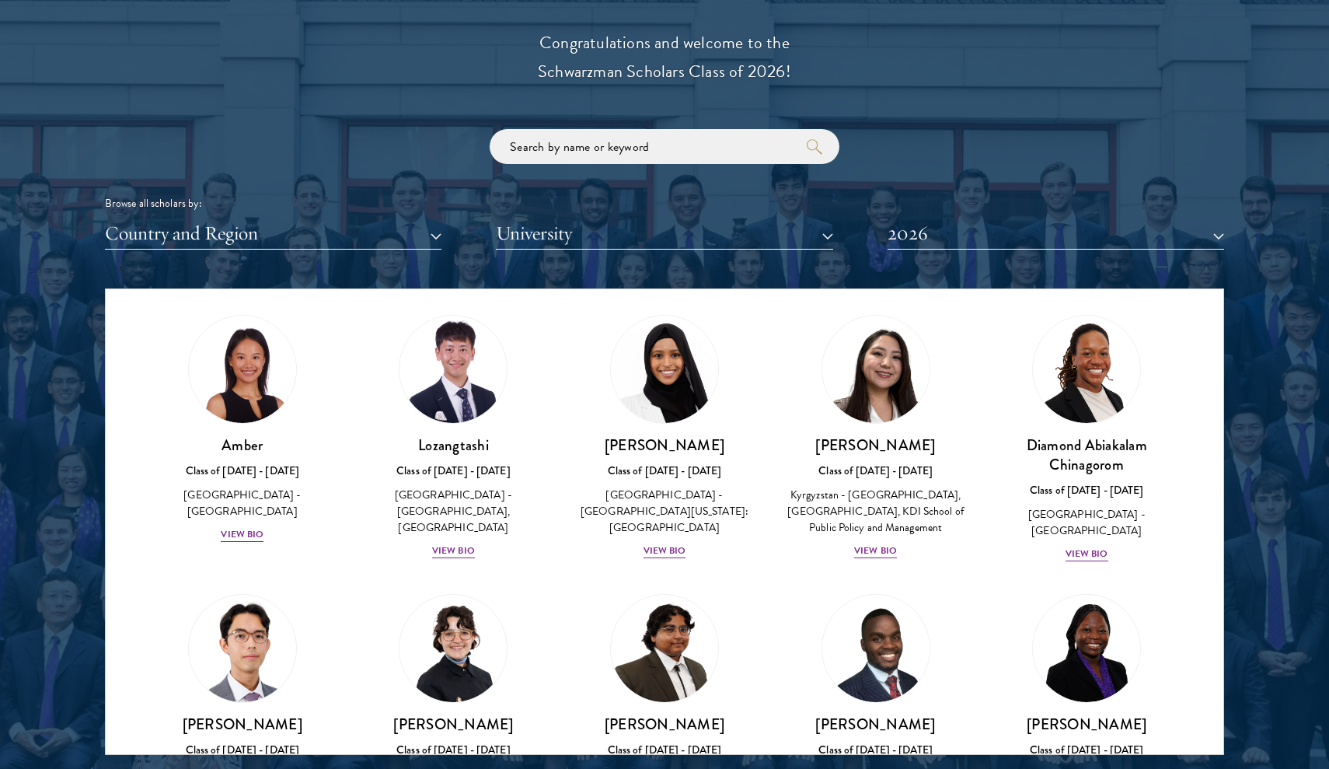
click at [414, 222] on button "Country and Region" at bounding box center [273, 234] width 337 height 32
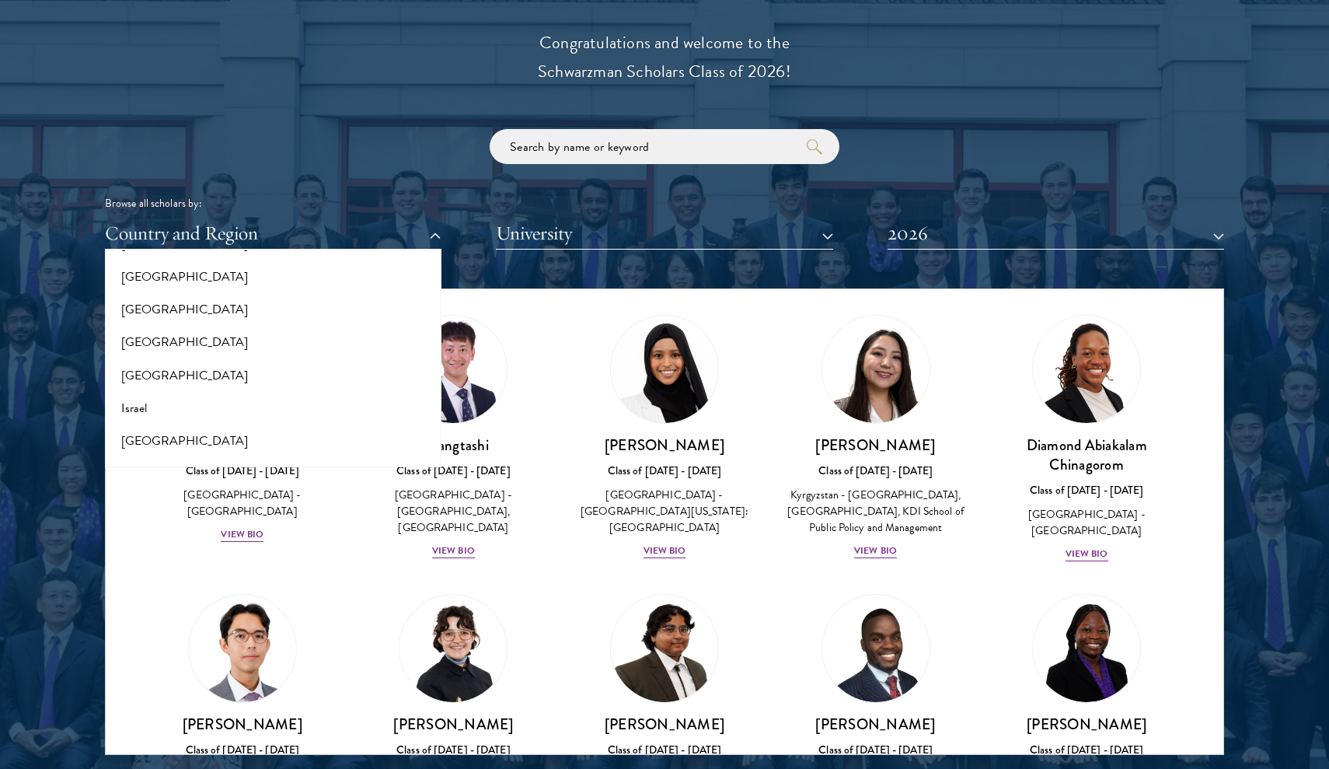
scroll to position [1228, 0]
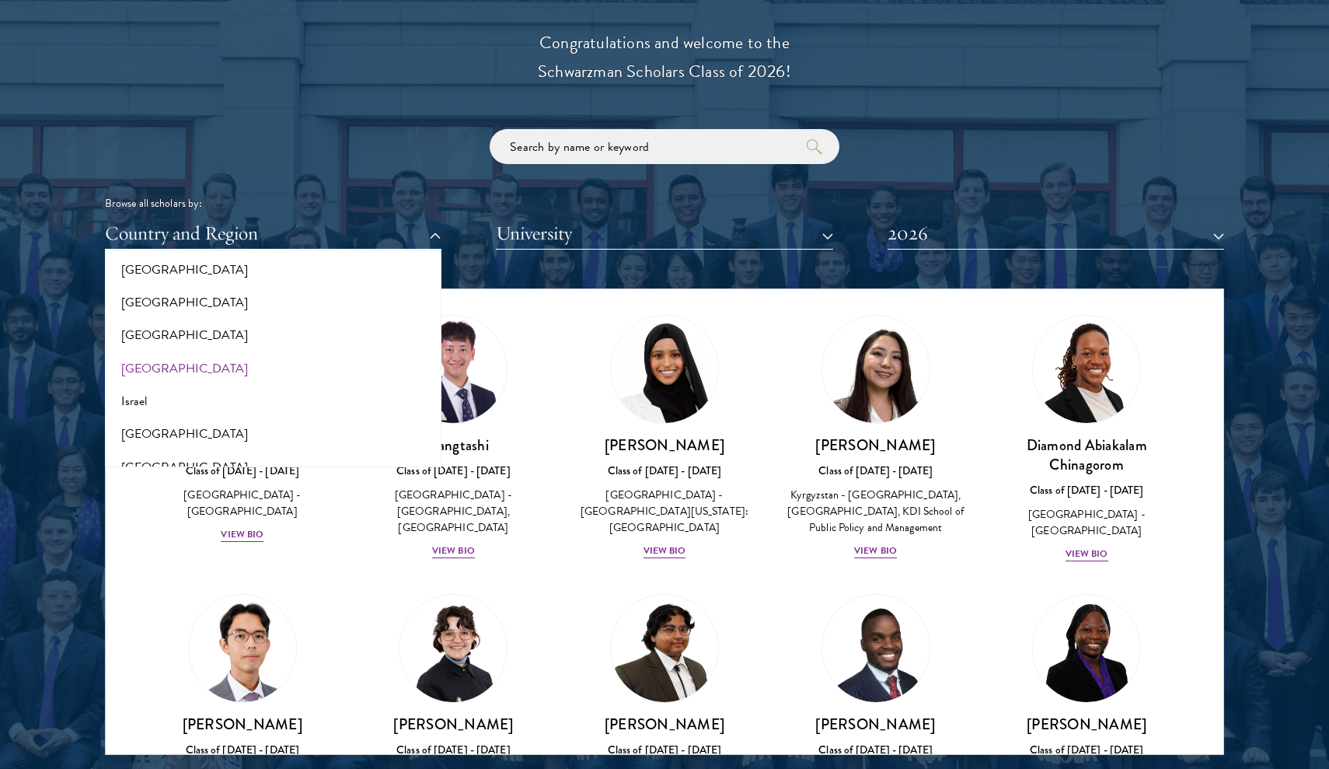
click at [177, 357] on button "[GEOGRAPHIC_DATA]" at bounding box center [273, 368] width 327 height 33
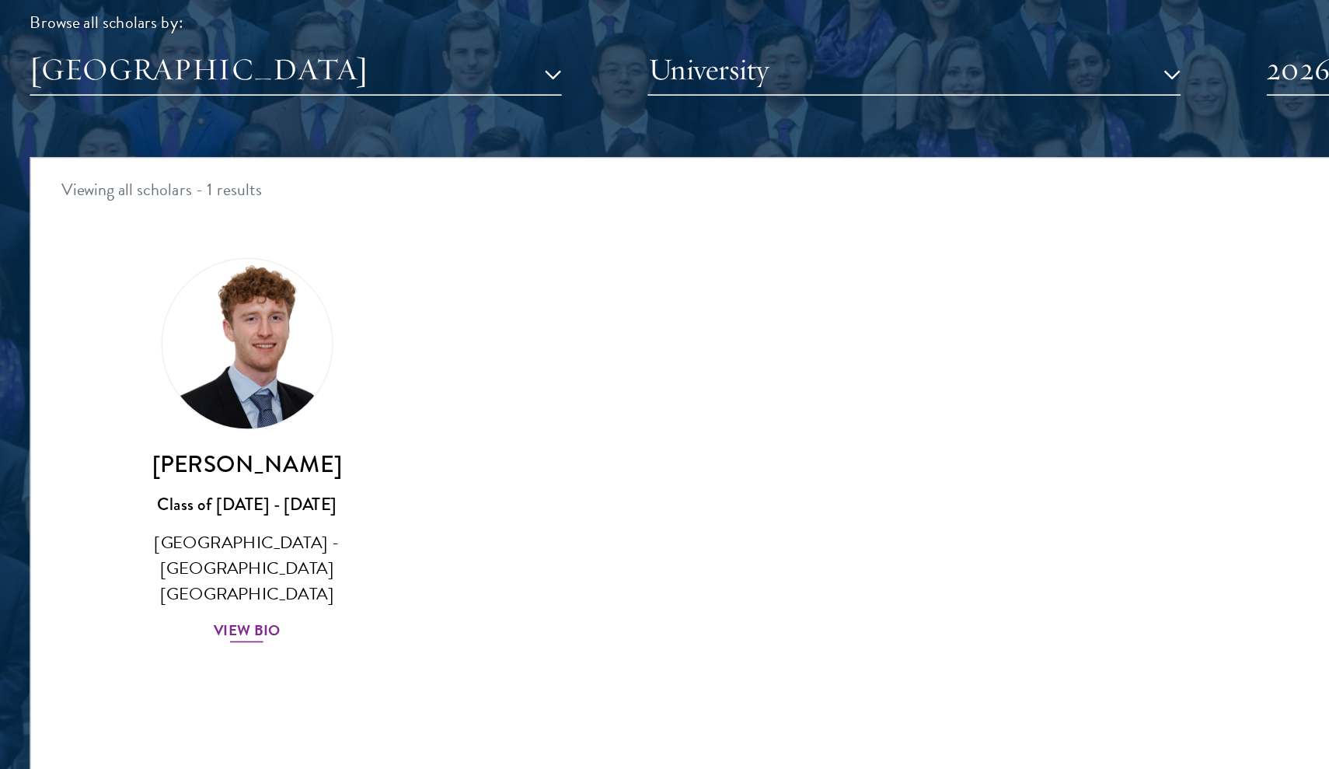
click at [221, 674] on div "View Bio" at bounding box center [242, 681] width 43 height 15
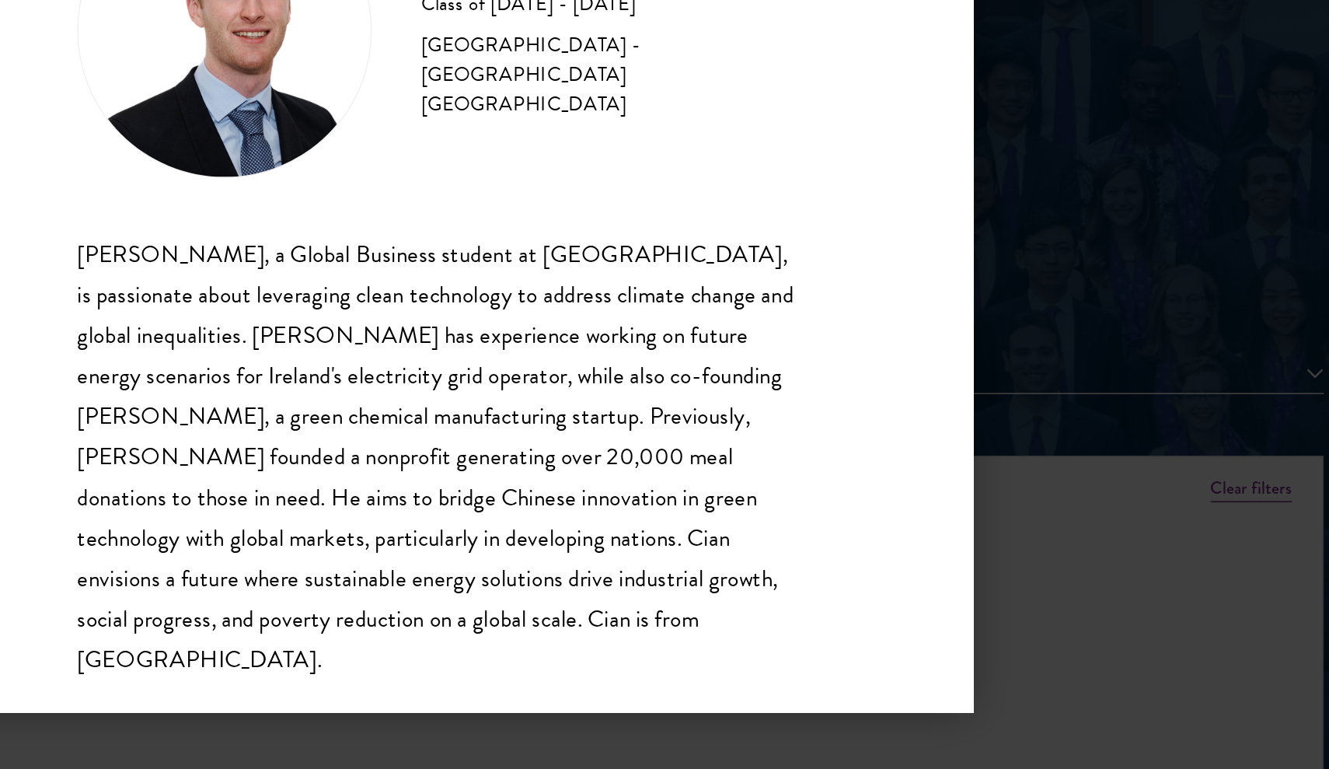
scroll to position [1, 0]
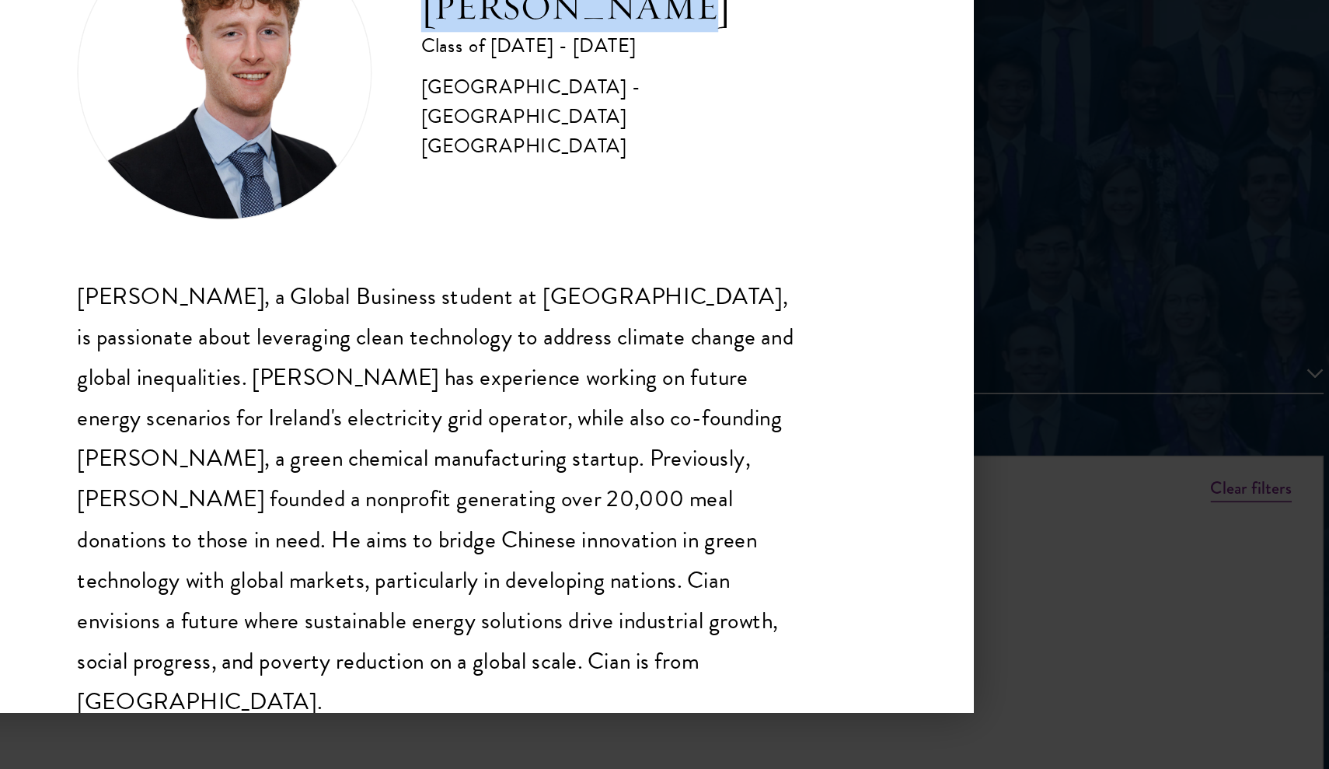
drag, startPoint x: 432, startPoint y: 24, endPoint x: 271, endPoint y: 23, distance: 160.9
click at [435, 159] on div "[PERSON_NAME] Class of [DATE] - [DATE] [GEOGRAPHIC_DATA] - [GEOGRAPHIC_DATA] [G…" at bounding box center [664, 252] width 459 height 187
copy h2 "[PERSON_NAME]"
